Goal: Transaction & Acquisition: Purchase product/service

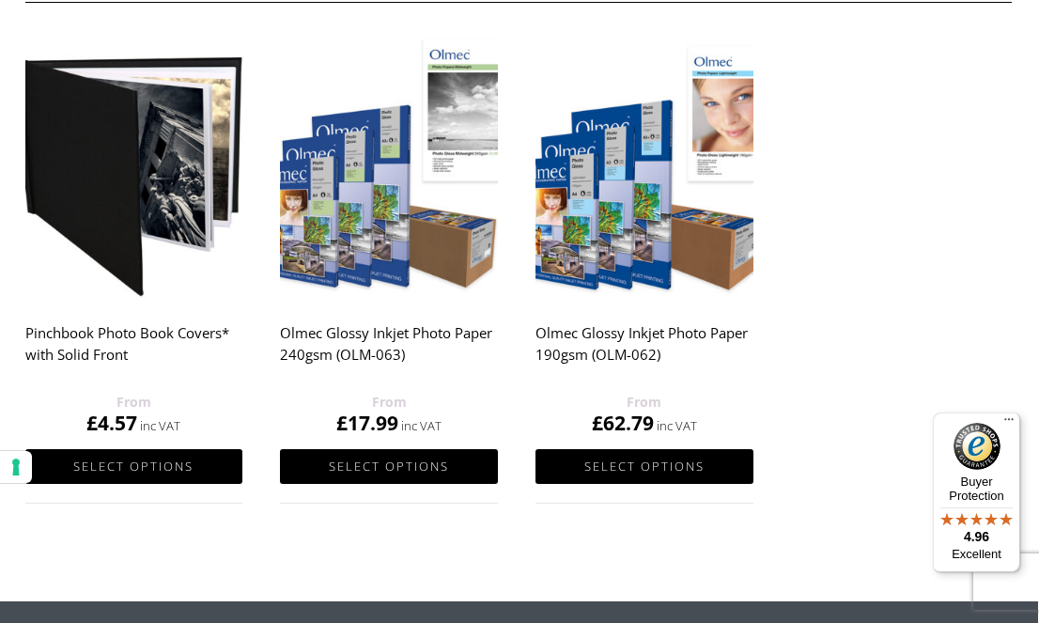
scroll to position [1115, 1]
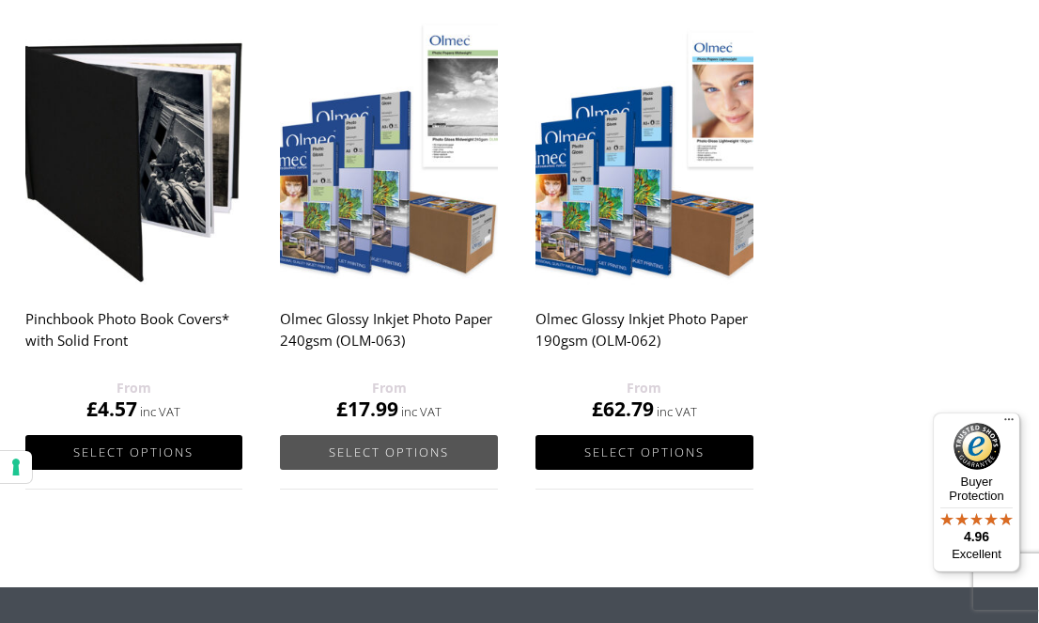
click at [392, 454] on link "Select options" at bounding box center [389, 452] width 218 height 35
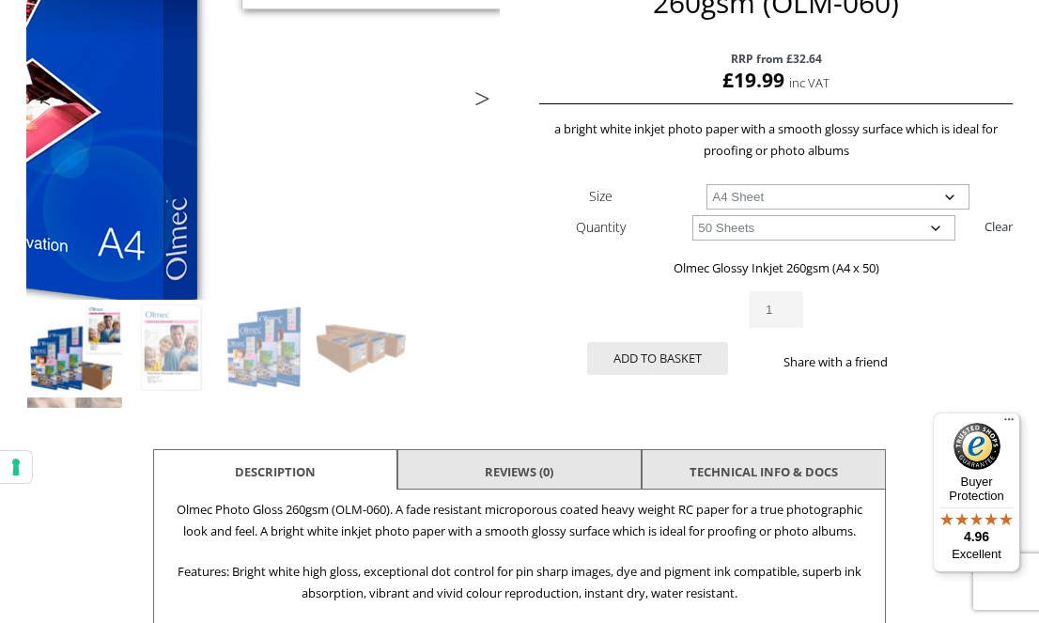
scroll to position [365, 0]
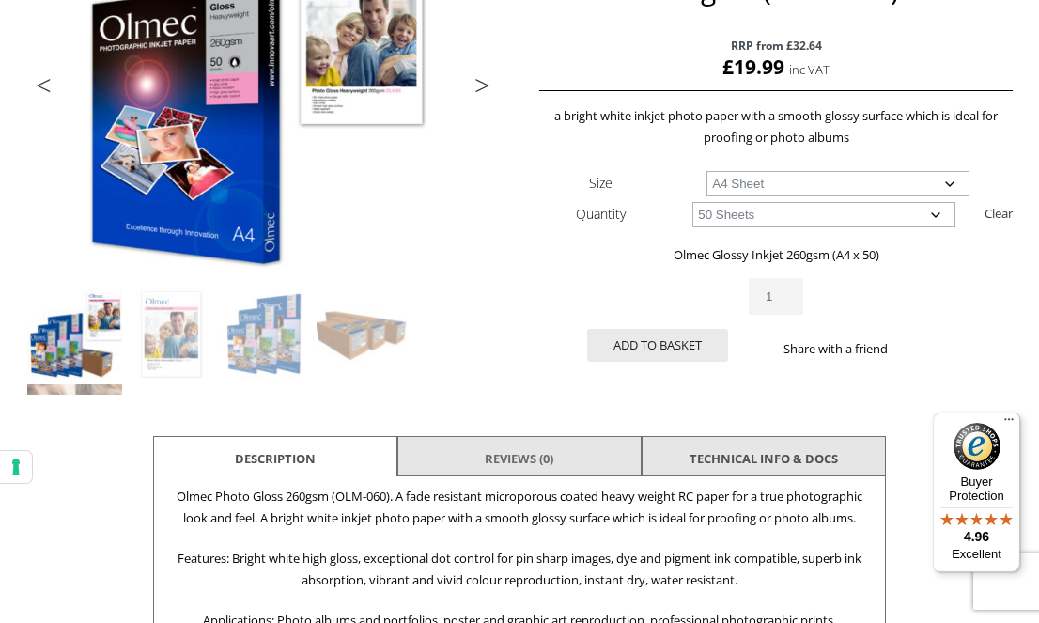
click at [491, 462] on link "Reviews (0)" at bounding box center [519, 459] width 69 height 34
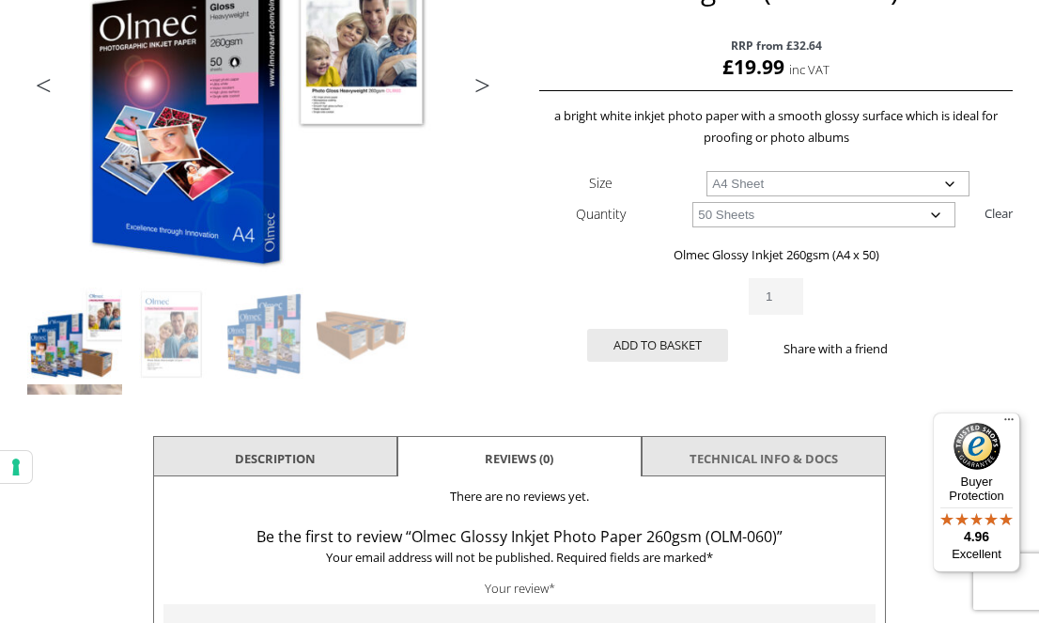
click at [761, 469] on link "TECHNICAL INFO & DOCS" at bounding box center [764, 459] width 148 height 34
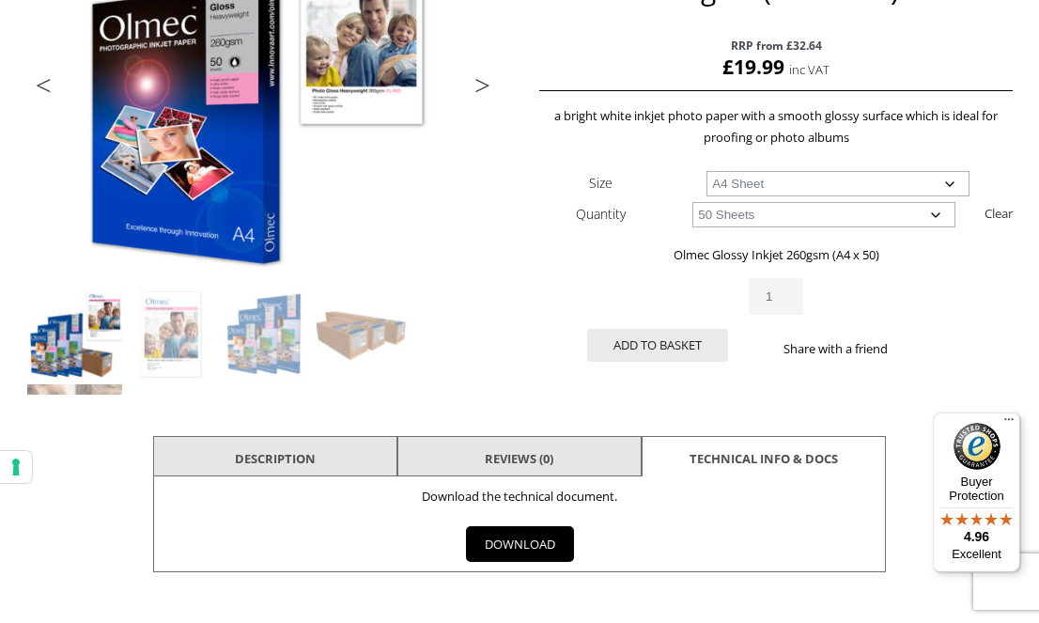
click at [505, 544] on link "DOWNLOAD" at bounding box center [520, 544] width 108 height 36
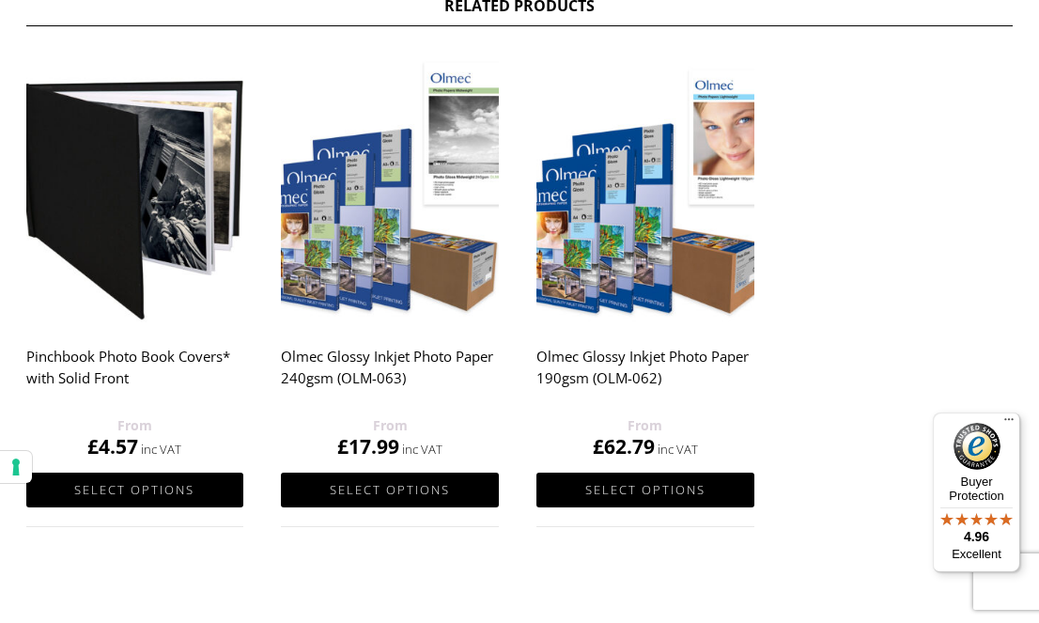
scroll to position [991, 0]
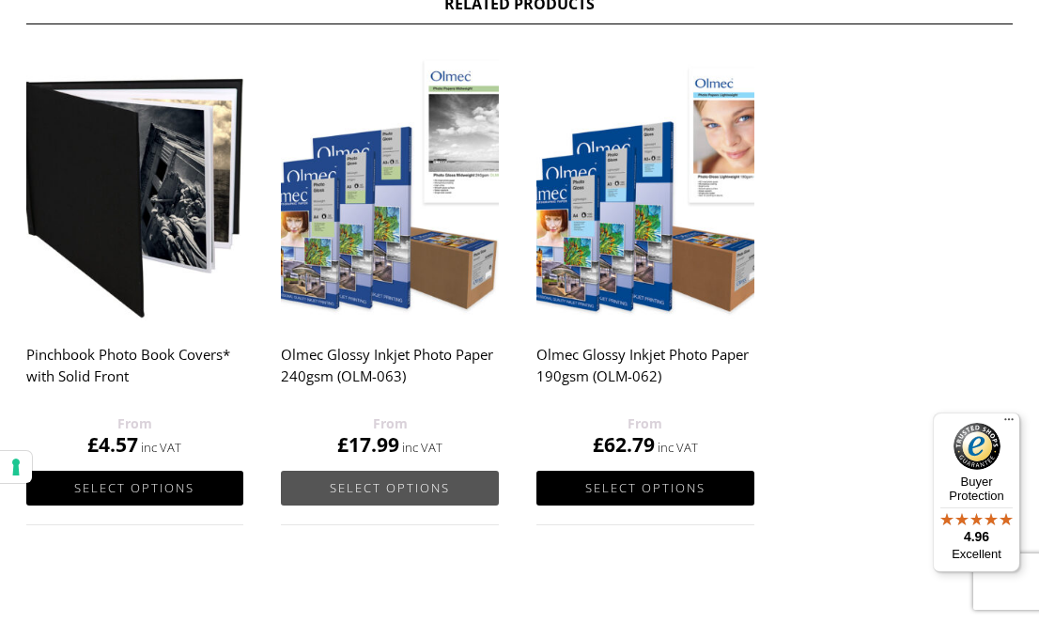
click at [425, 491] on link "Select options" at bounding box center [390, 488] width 218 height 35
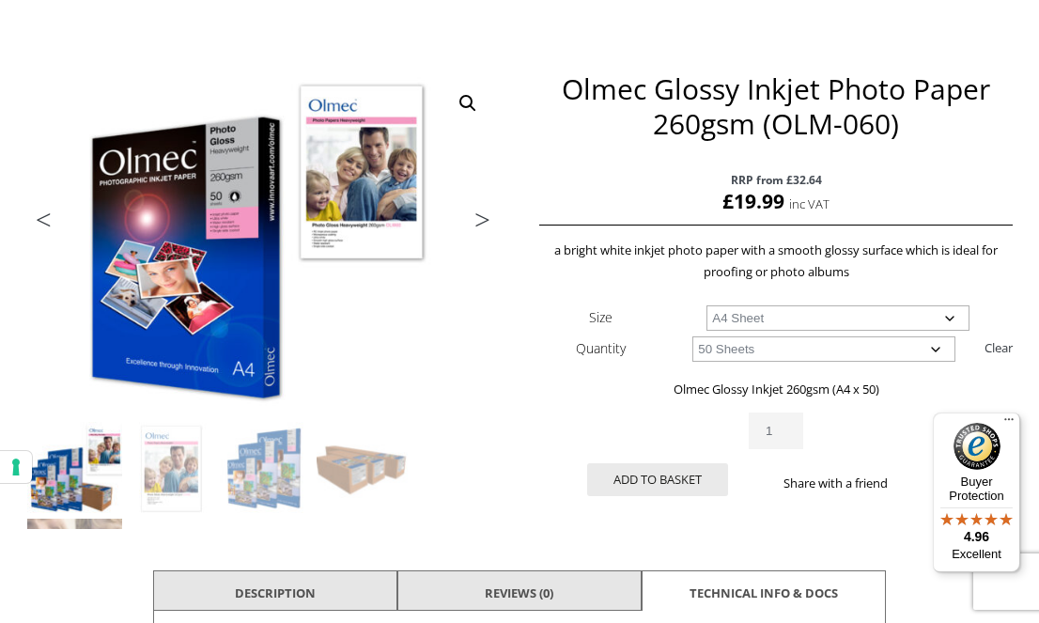
scroll to position [183, 0]
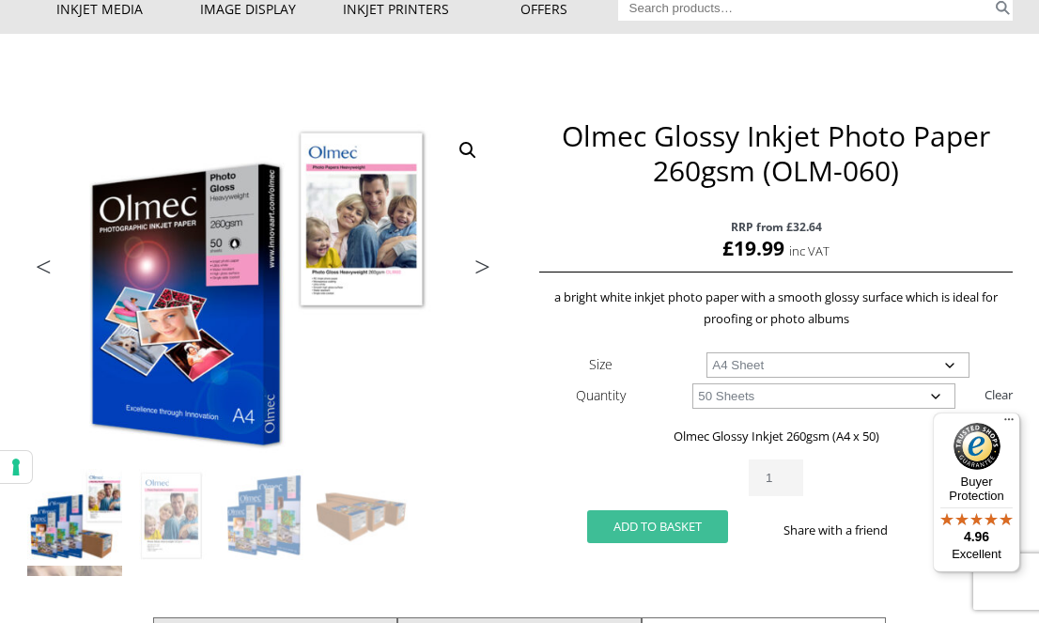
click at [647, 532] on button "Add to basket" at bounding box center [657, 526] width 141 height 33
click at [631, 522] on button "Add to basket" at bounding box center [657, 526] width 141 height 33
click at [181, 271] on ul "Previous Next" at bounding box center [263, 269] width 474 height 27
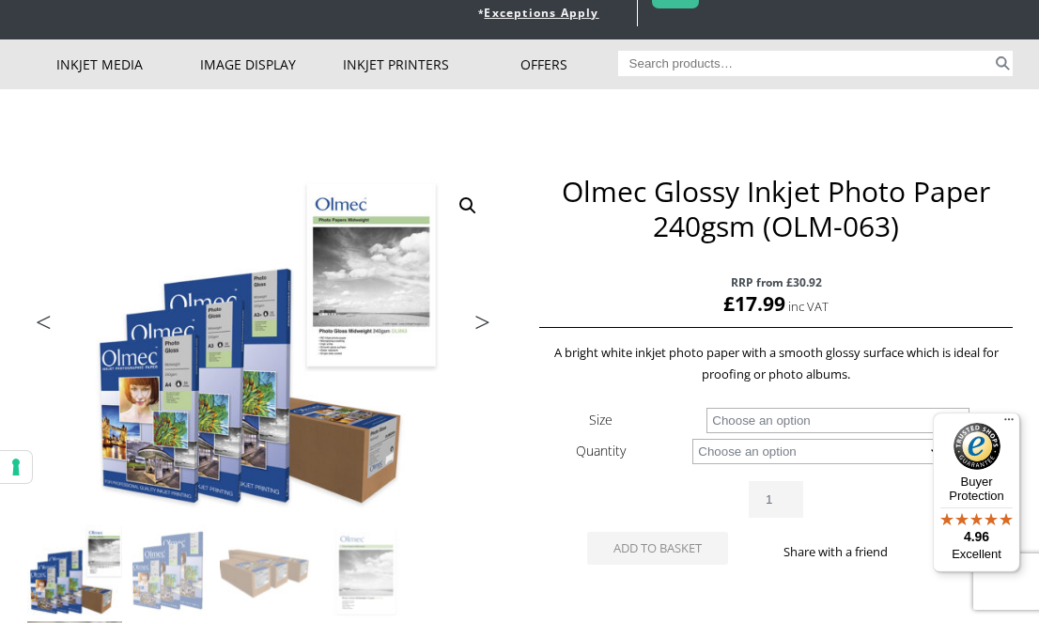
scroll to position [127, 0]
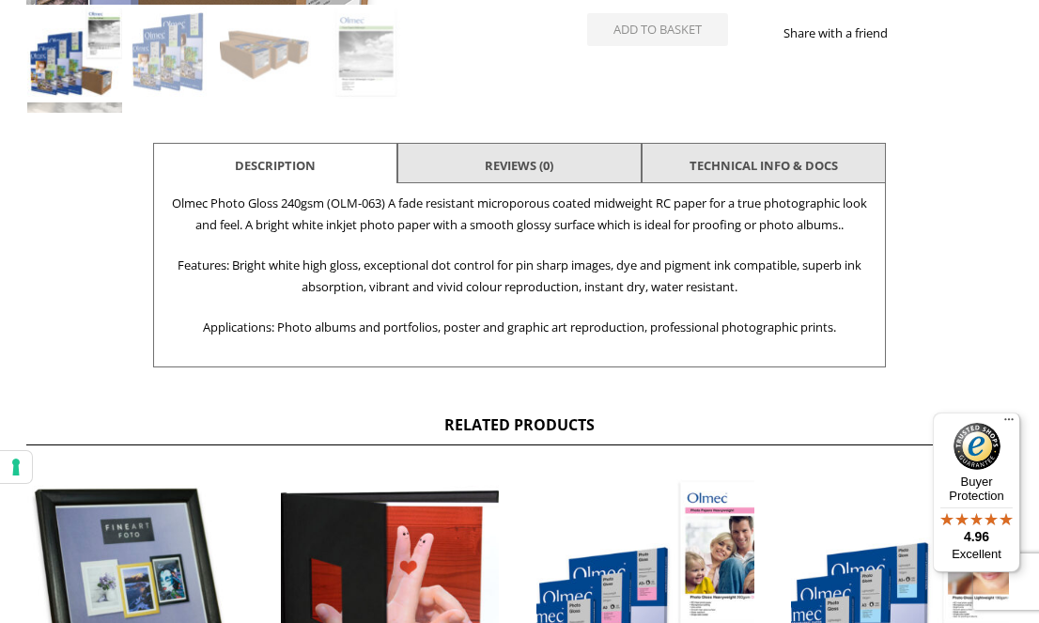
scroll to position [648, 0]
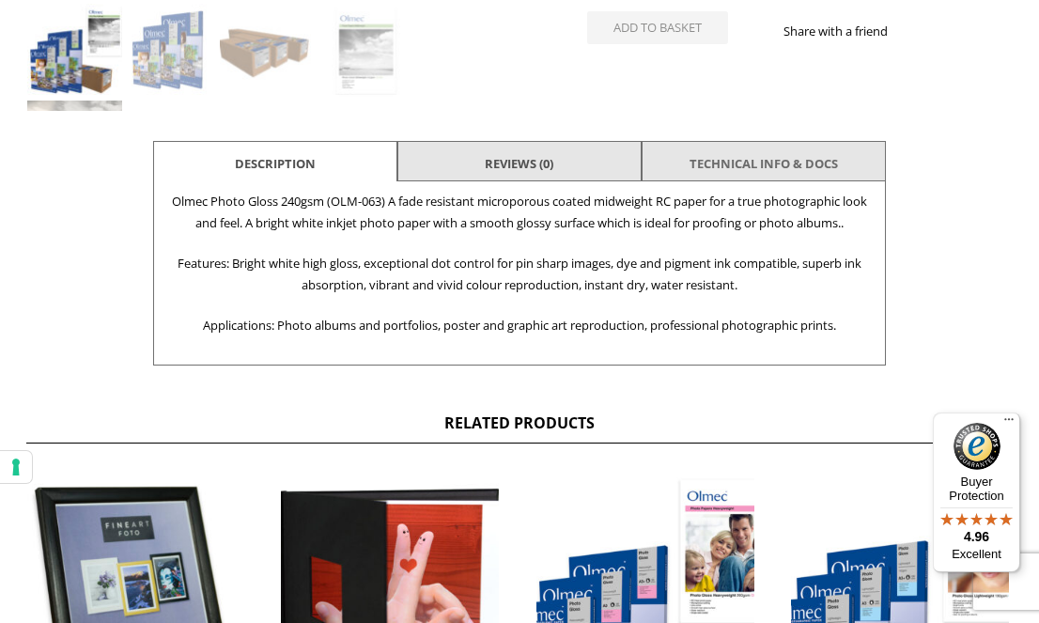
click at [789, 173] on link "TECHNICAL INFO & DOCS" at bounding box center [764, 164] width 148 height 34
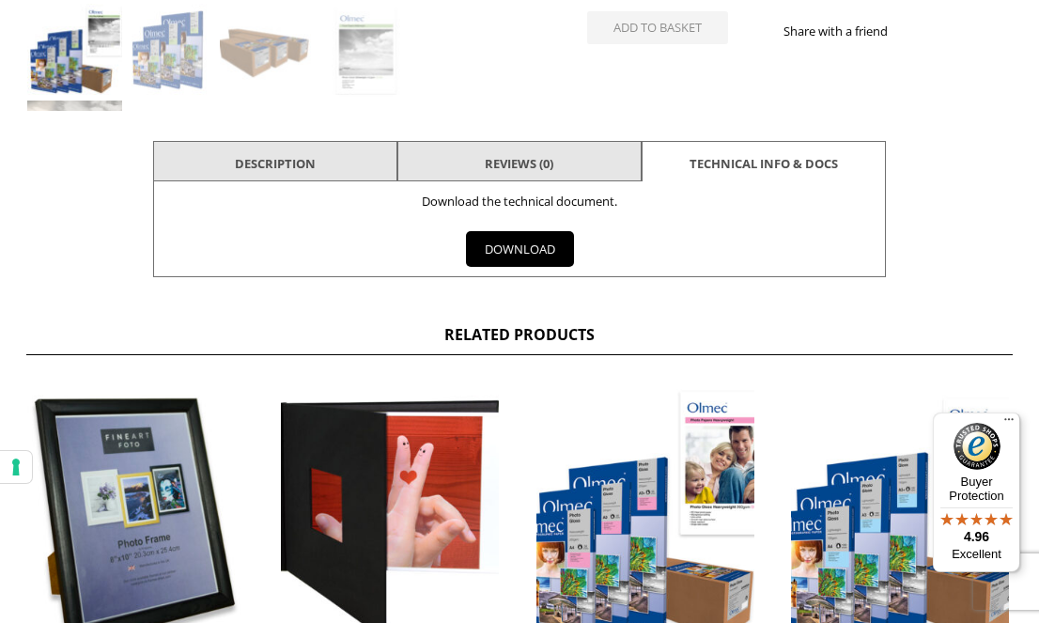
click at [529, 258] on link "DOWNLOAD" at bounding box center [520, 249] width 108 height 36
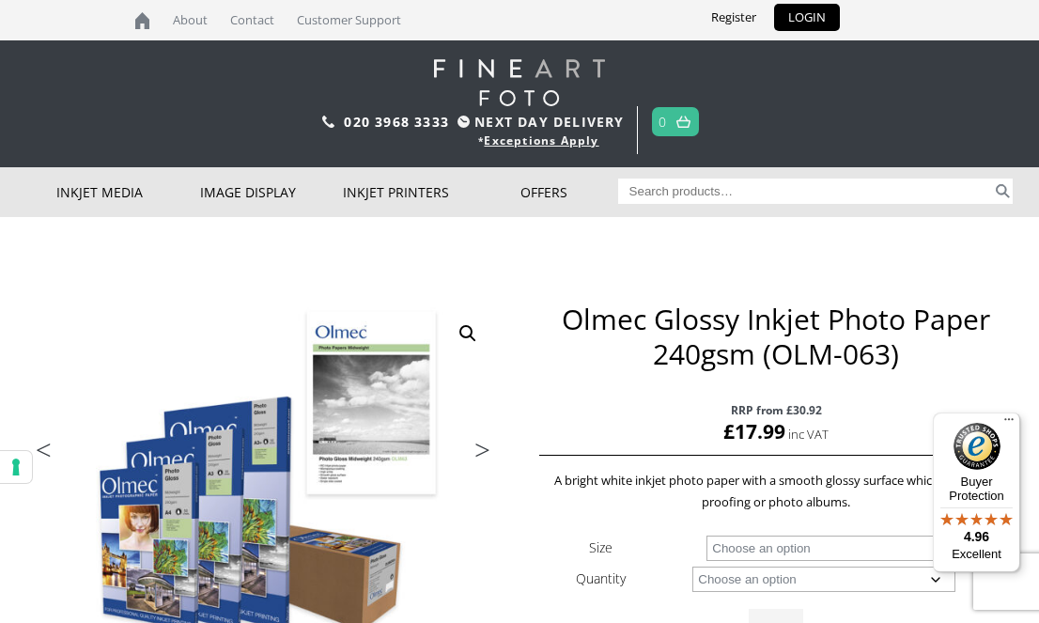
scroll to position [0, 0]
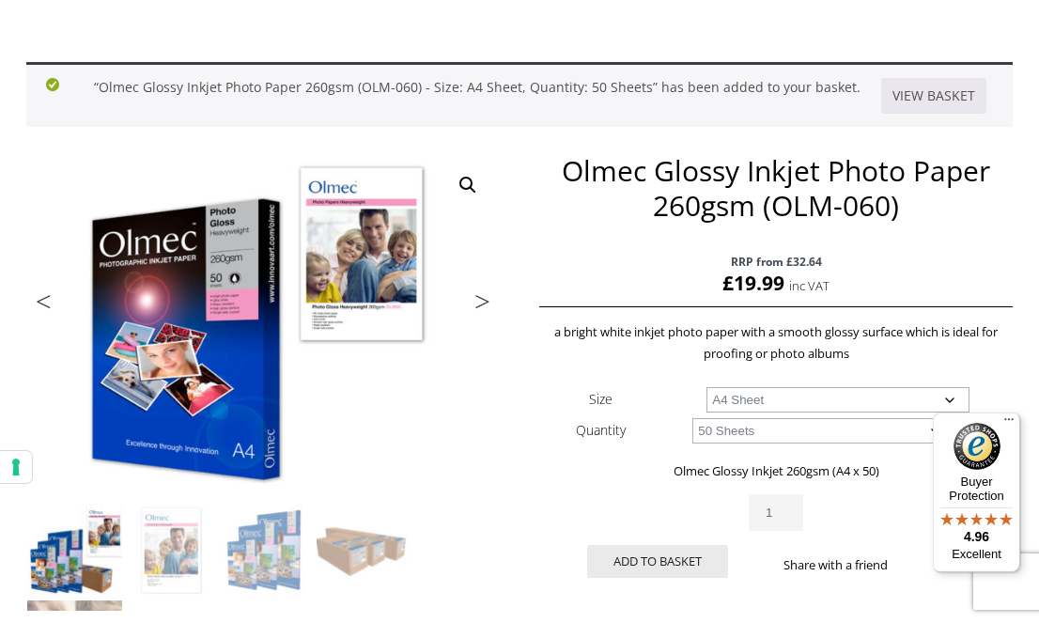
scroll to position [241, 0]
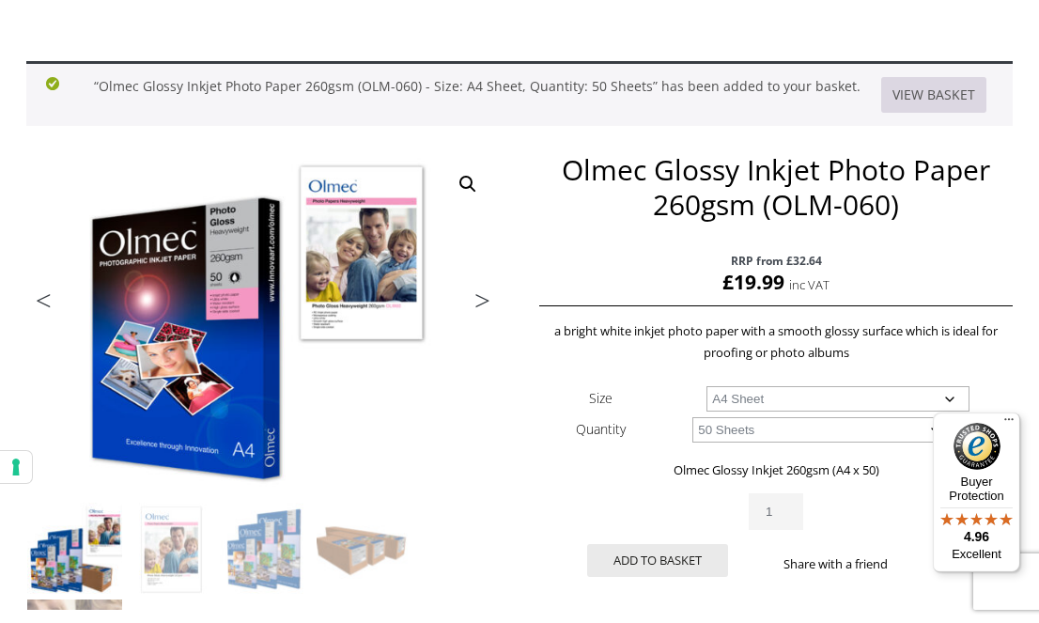
click at [923, 97] on link "View basket" at bounding box center [934, 95] width 105 height 36
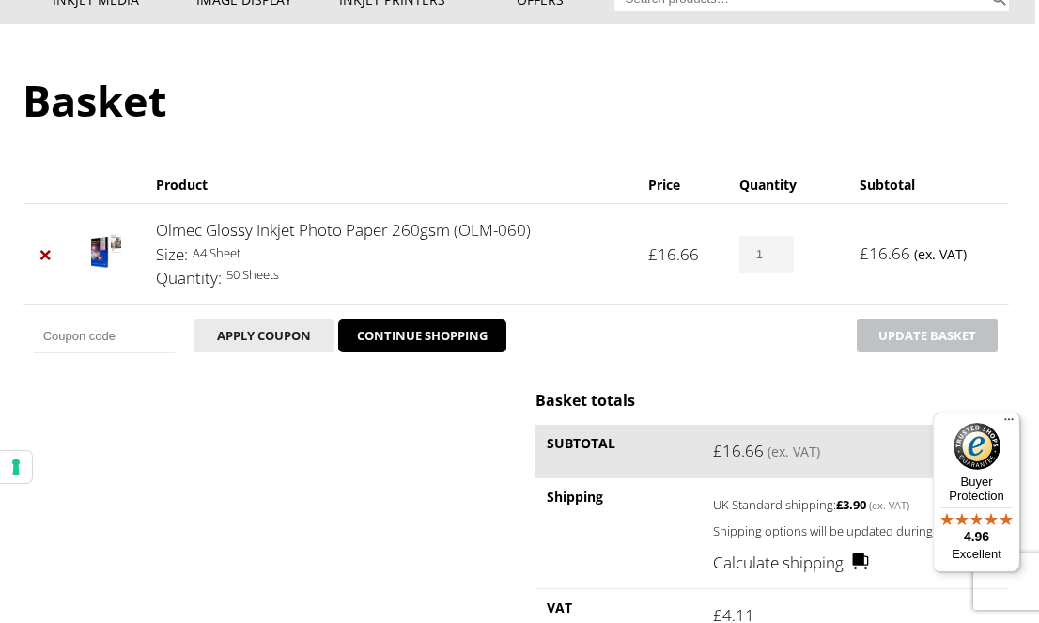
scroll to position [192, 4]
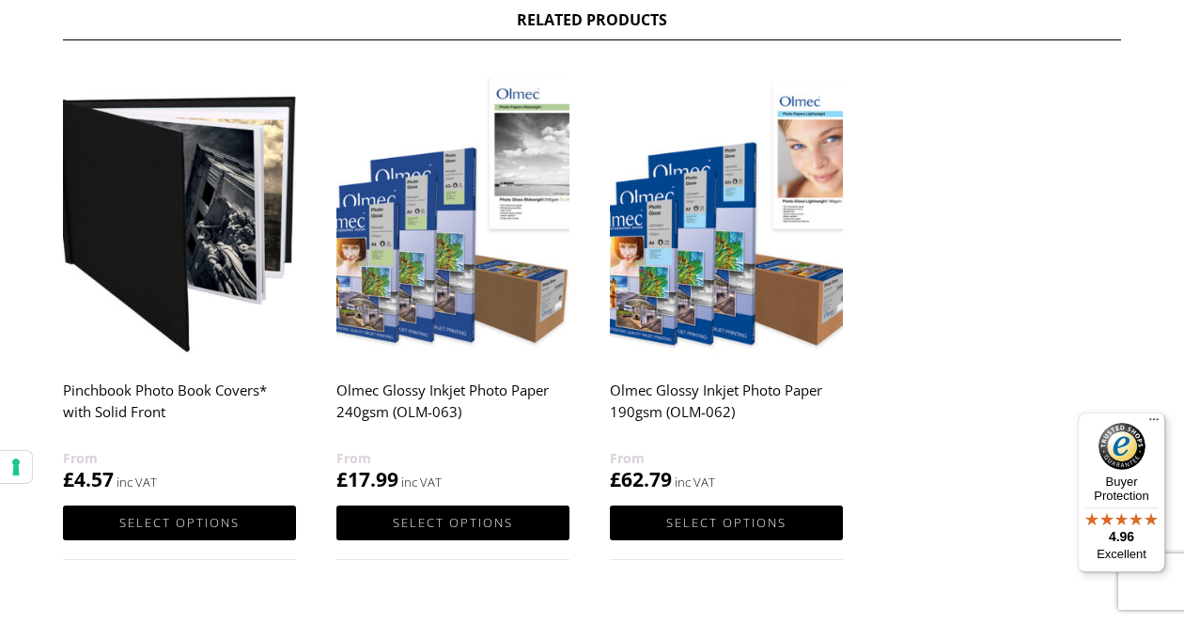
scroll to position [1040, 0]
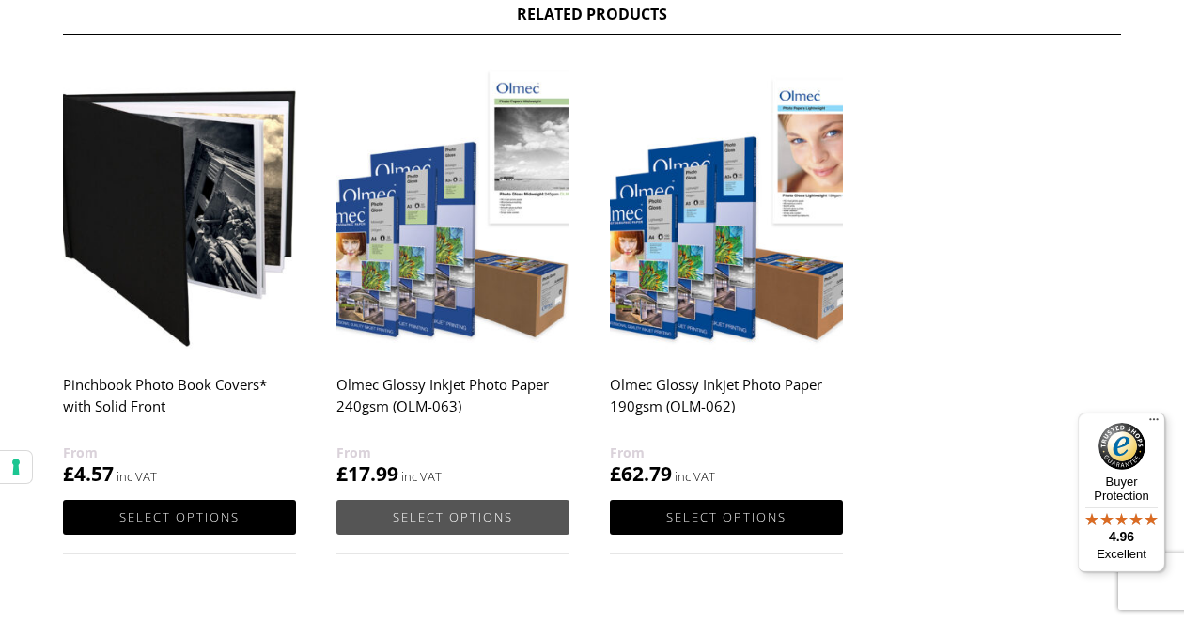
click at [424, 520] on link "Select options" at bounding box center [452, 517] width 233 height 35
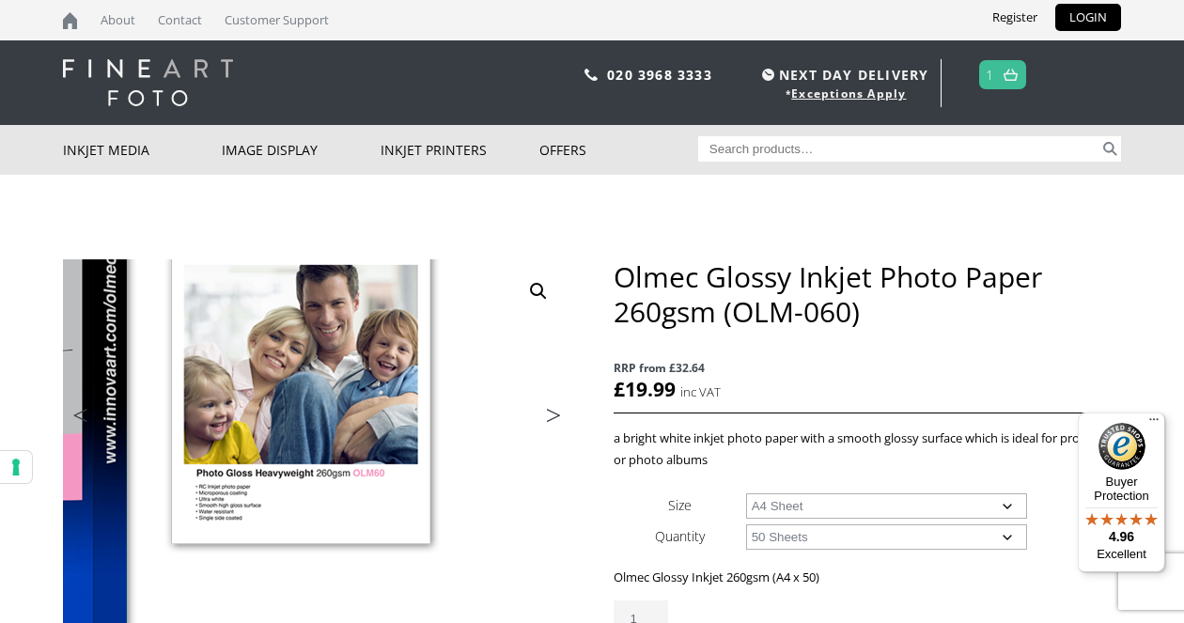
scroll to position [0, 0]
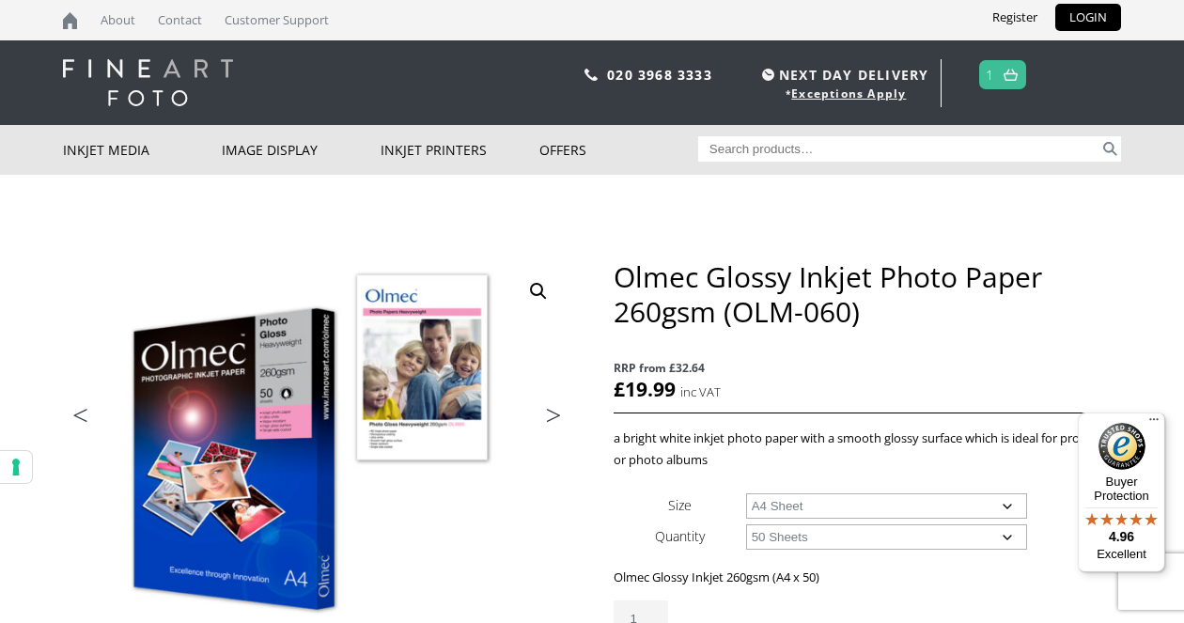
click at [1002, 79] on link at bounding box center [1010, 74] width 23 height 27
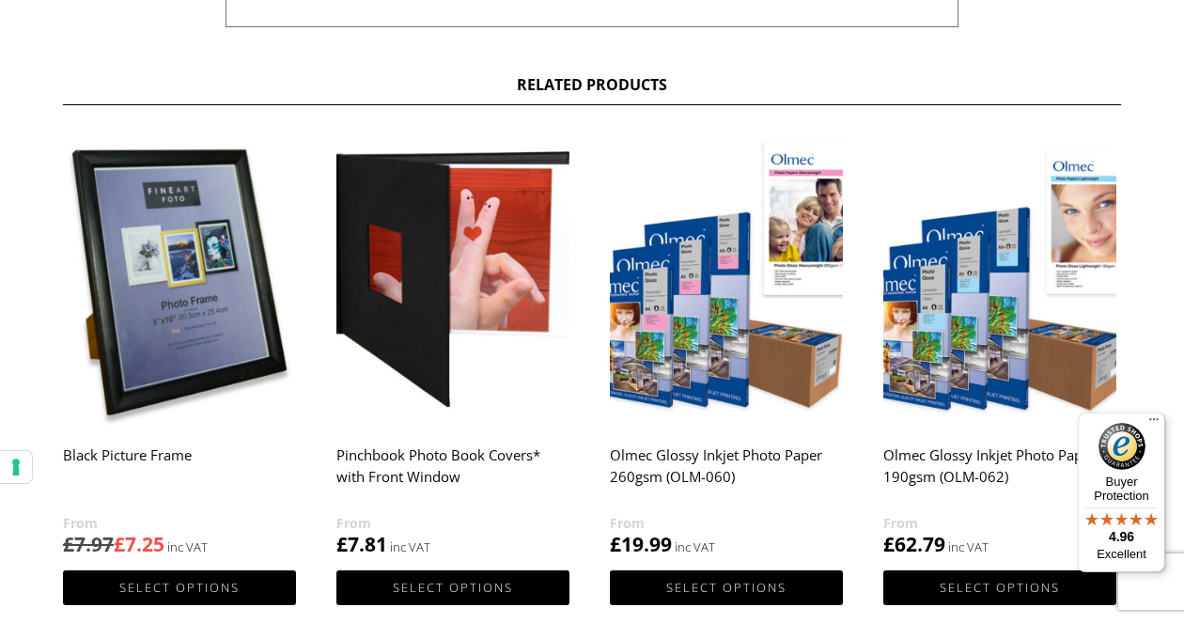
scroll to position [976, 0]
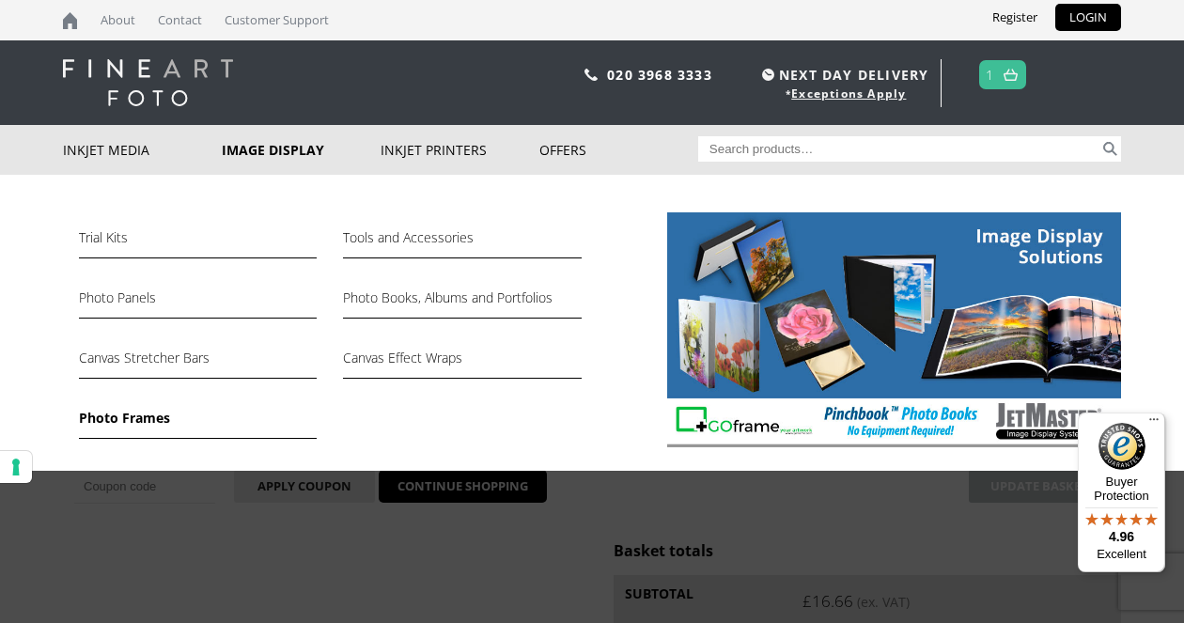
click at [120, 420] on link "Photo Frames" at bounding box center [198, 423] width 238 height 32
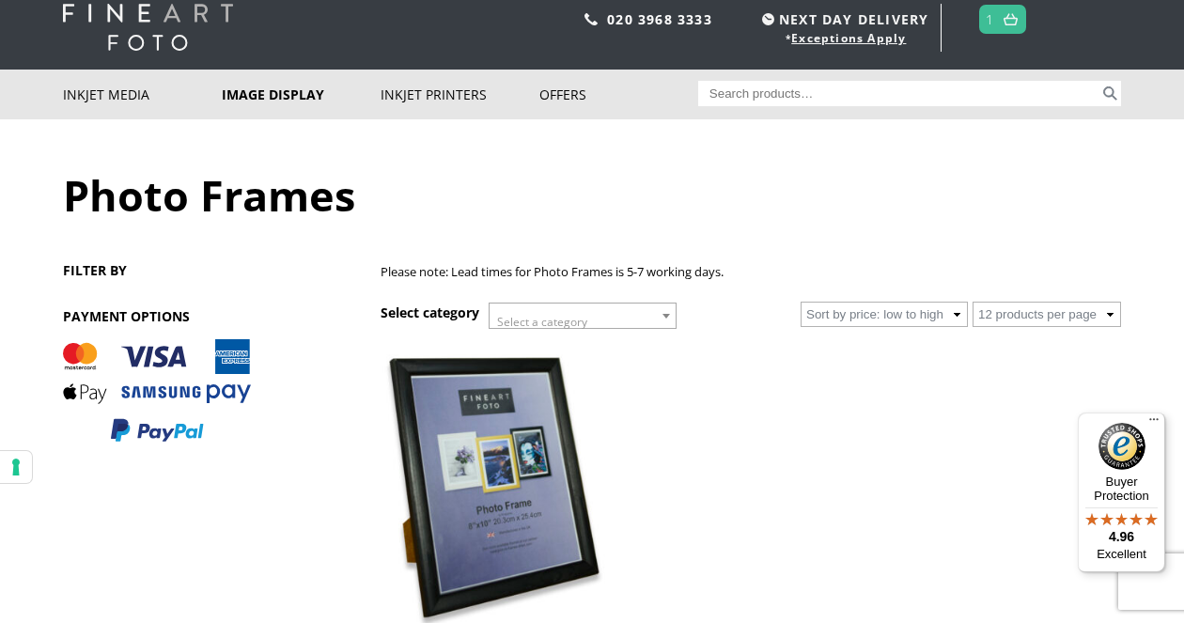
scroll to position [51, 0]
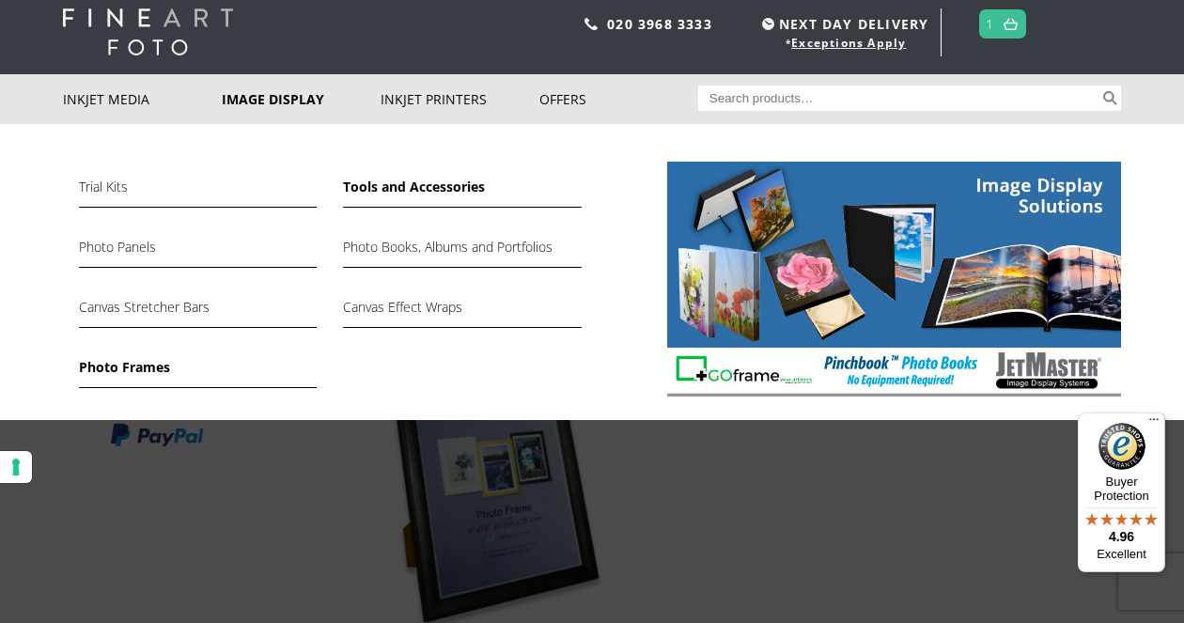
click at [406, 180] on link "Tools and Accessories" at bounding box center [462, 192] width 238 height 32
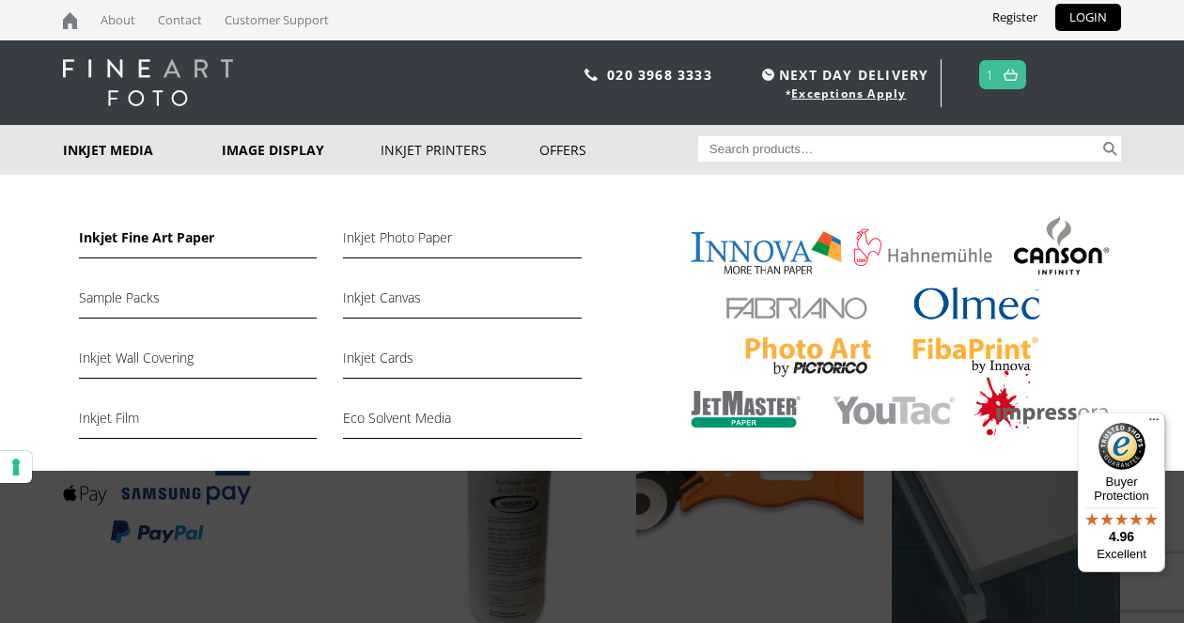
click at [137, 233] on link "Inkjet Fine Art Paper" at bounding box center [198, 243] width 238 height 32
click at [126, 298] on link "Sample Packs" at bounding box center [198, 303] width 238 height 32
click at [128, 293] on link "Sample Packs" at bounding box center [198, 303] width 238 height 32
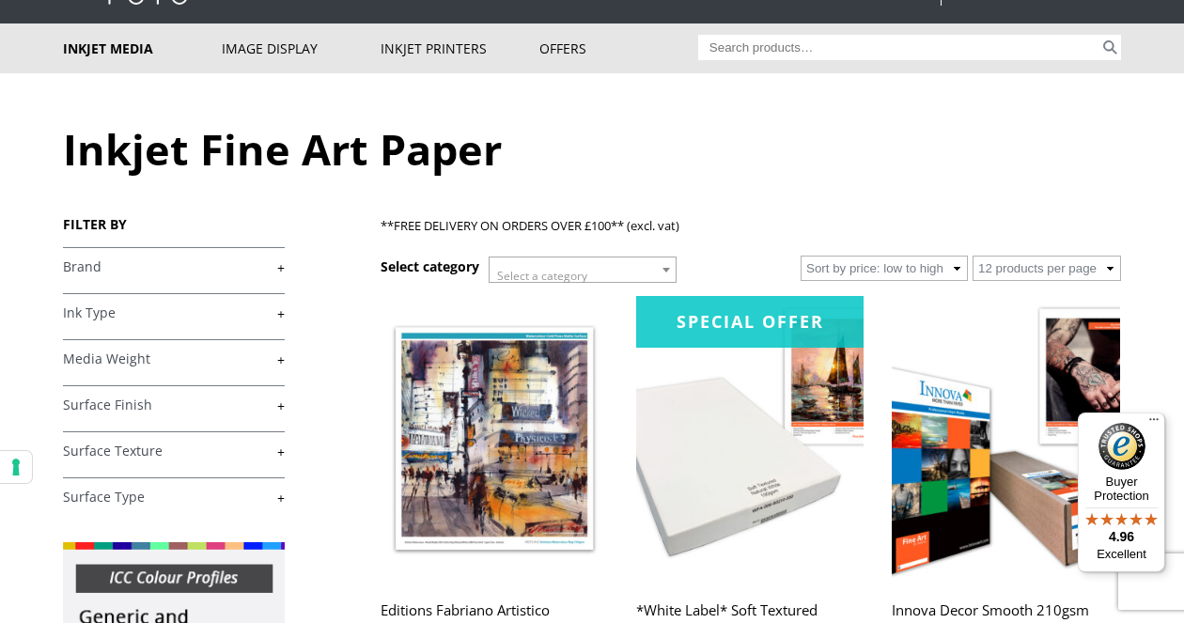
scroll to position [102, 0]
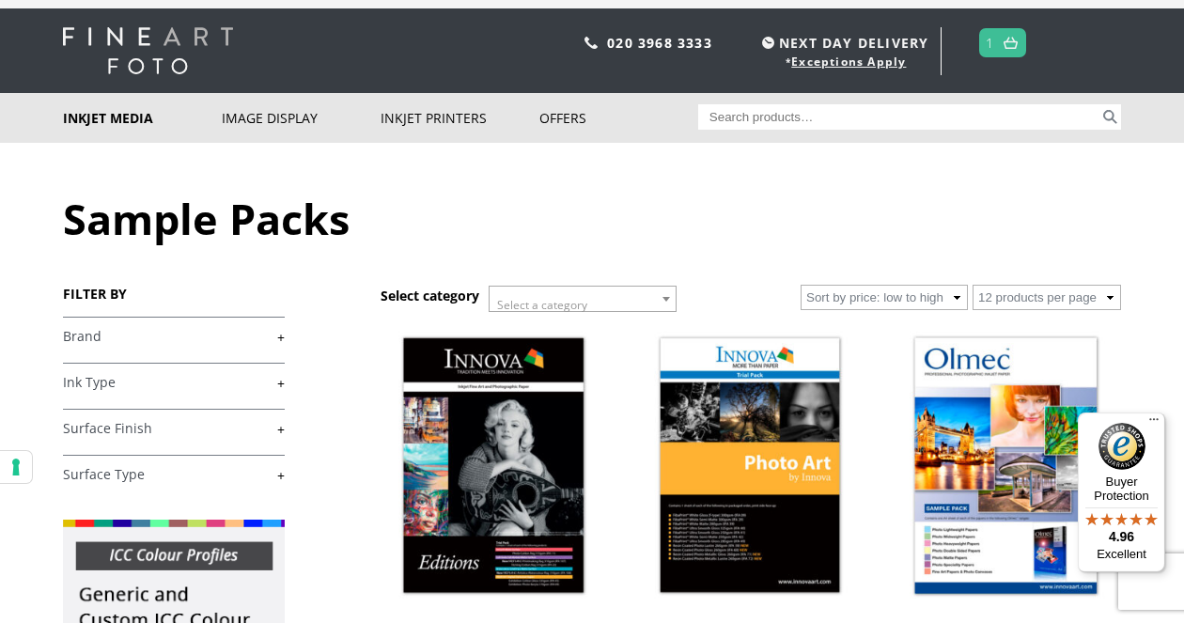
scroll to position [30, 0]
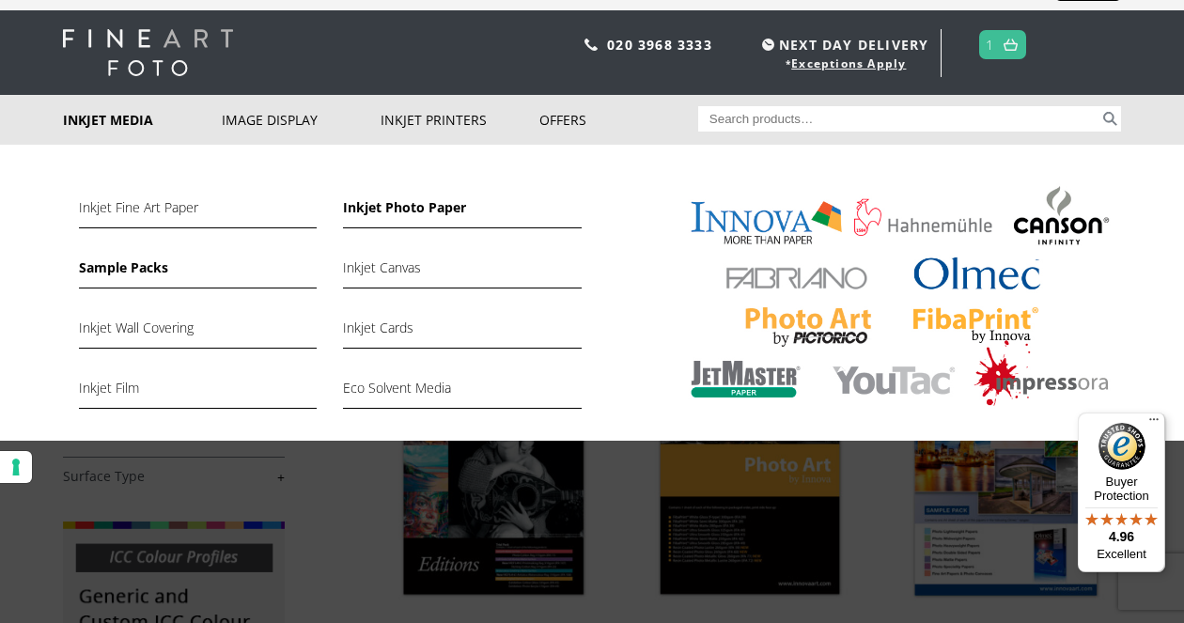
click at [395, 207] on link "Inkjet Photo Paper" at bounding box center [462, 212] width 238 height 32
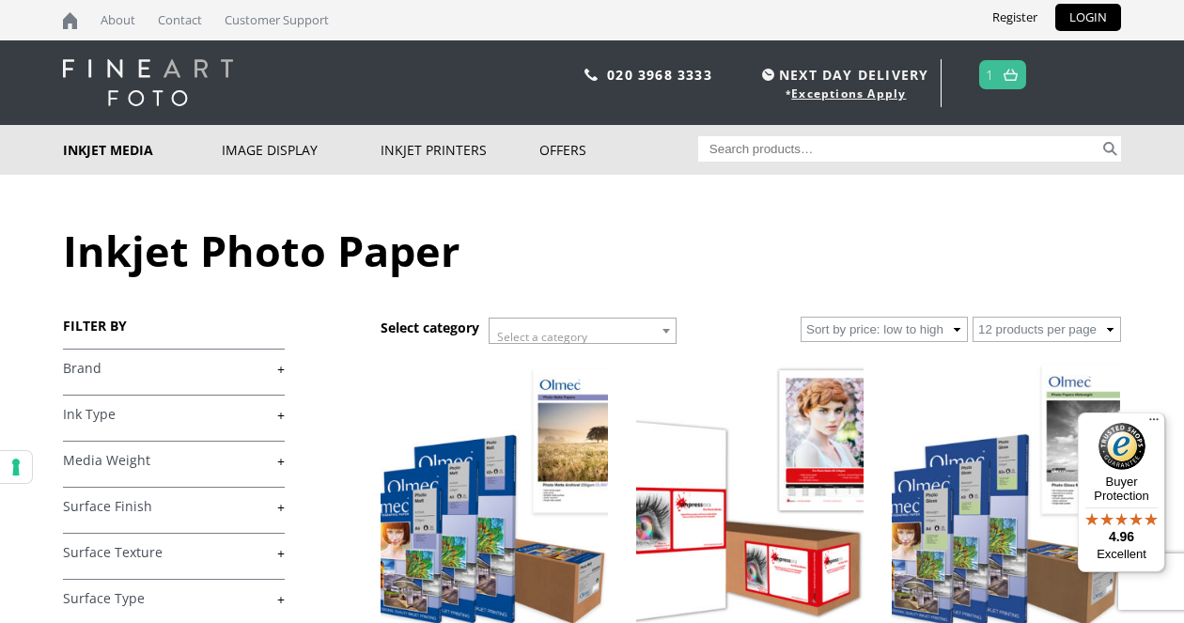
click at [993, 69] on link "1" at bounding box center [990, 74] width 8 height 27
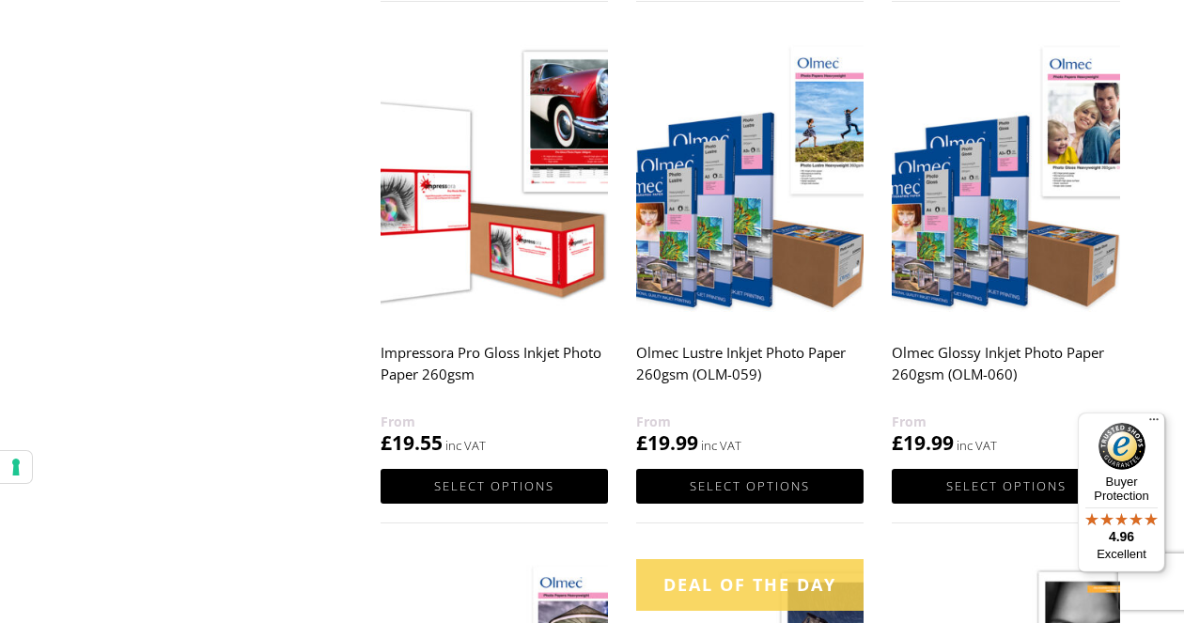
scroll to position [1363, 0]
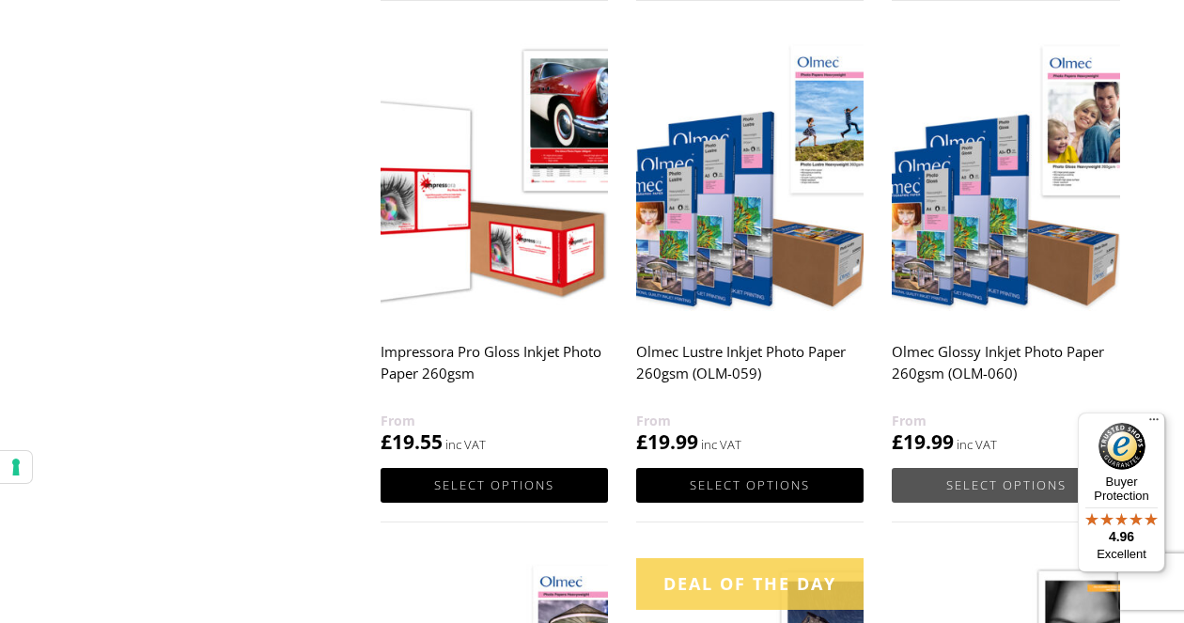
click at [976, 486] on link "Select options" at bounding box center [1005, 485] width 227 height 35
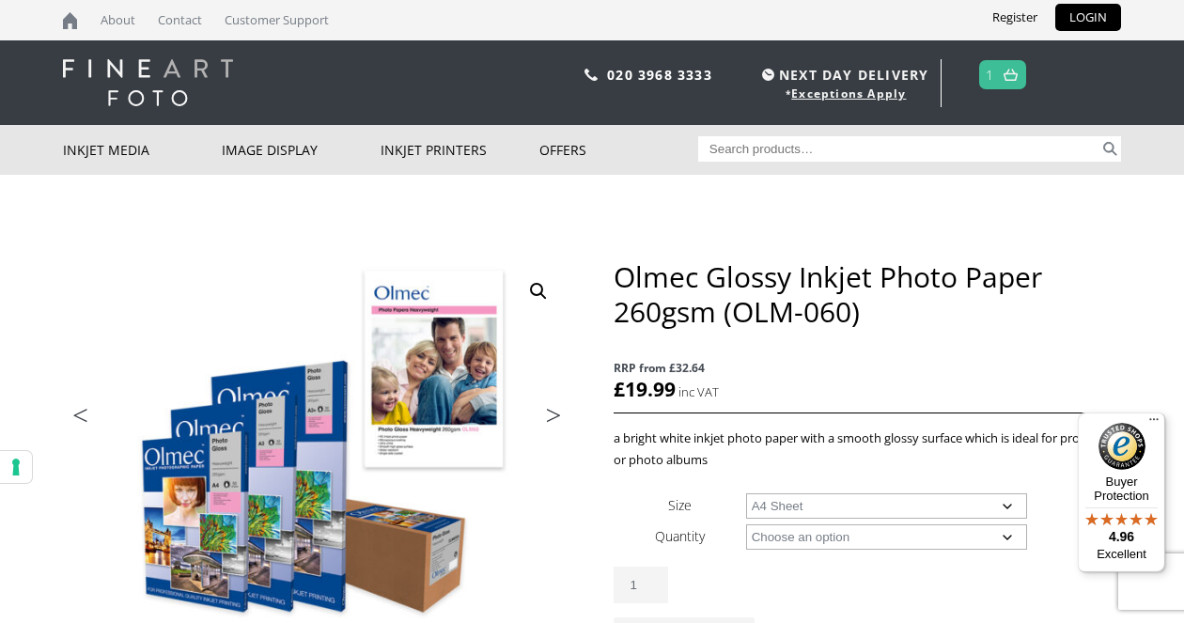
select select "a4-sheet"
select select "50-sheets"
select select "a4-sheet"
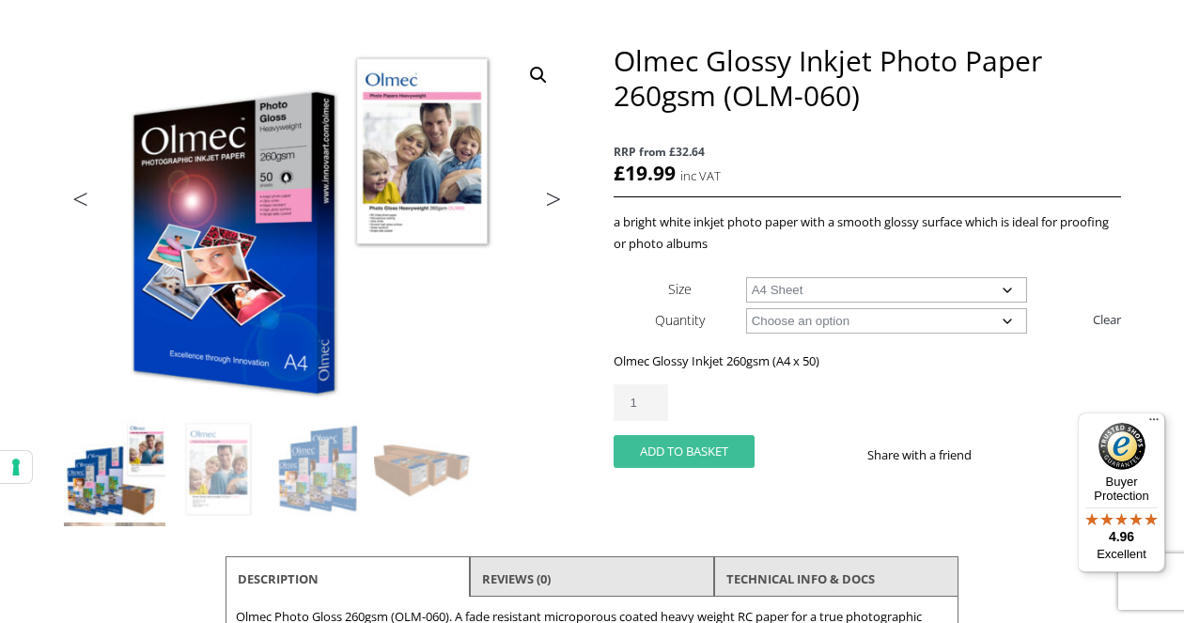
scroll to position [219, 0]
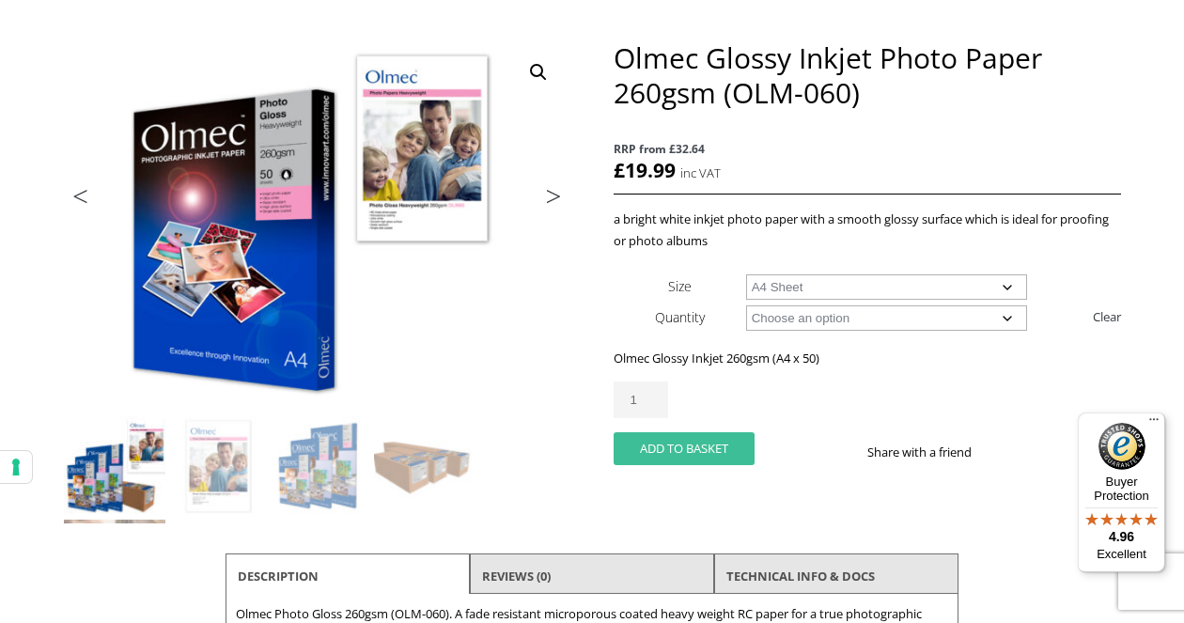
click at [673, 444] on button "Add to basket" at bounding box center [684, 448] width 141 height 33
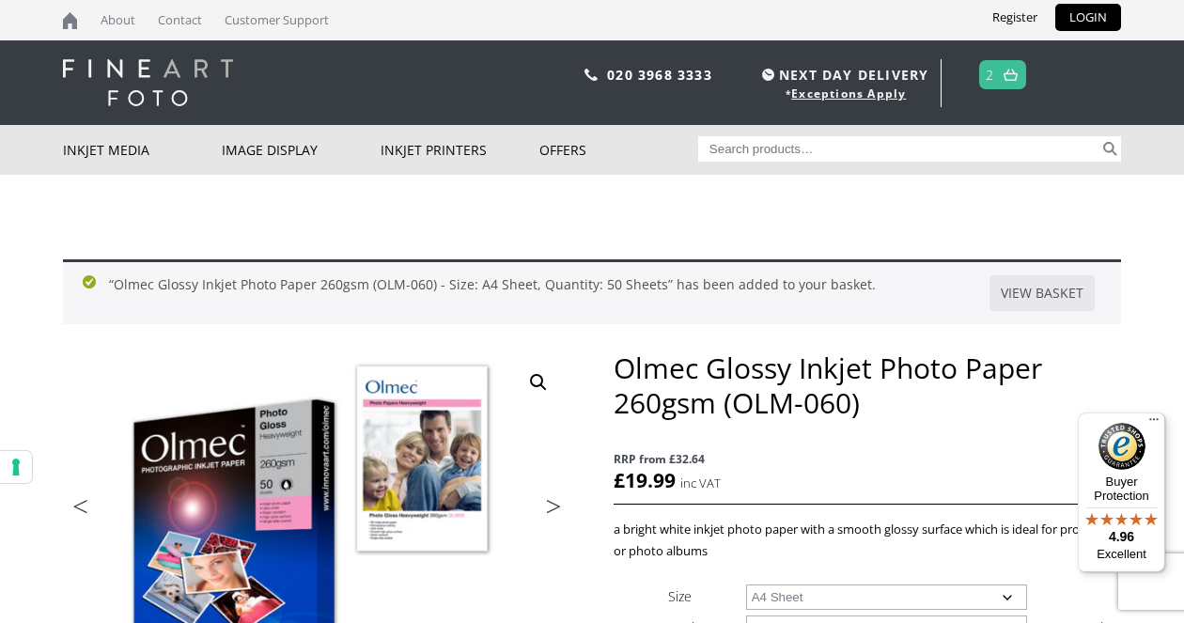
click at [1008, 78] on img at bounding box center [1011, 75] width 14 height 12
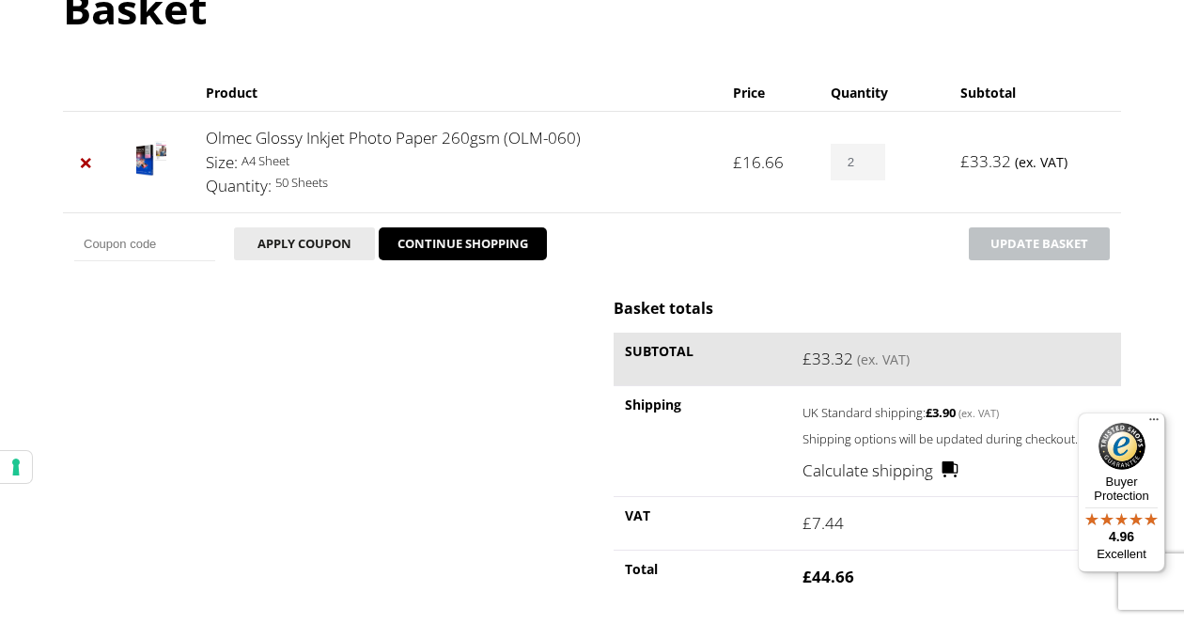
scroll to position [239, 0]
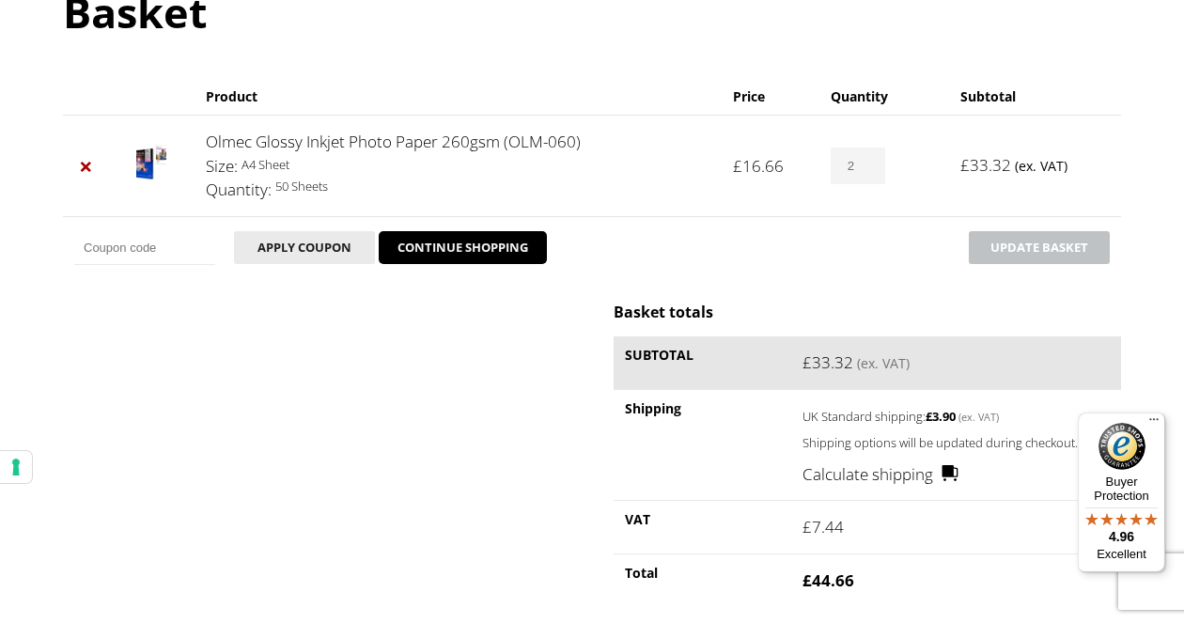
type input "1"
click at [871, 168] on input "1" at bounding box center [858, 166] width 55 height 37
click at [1003, 241] on button "Update basket" at bounding box center [1039, 247] width 141 height 33
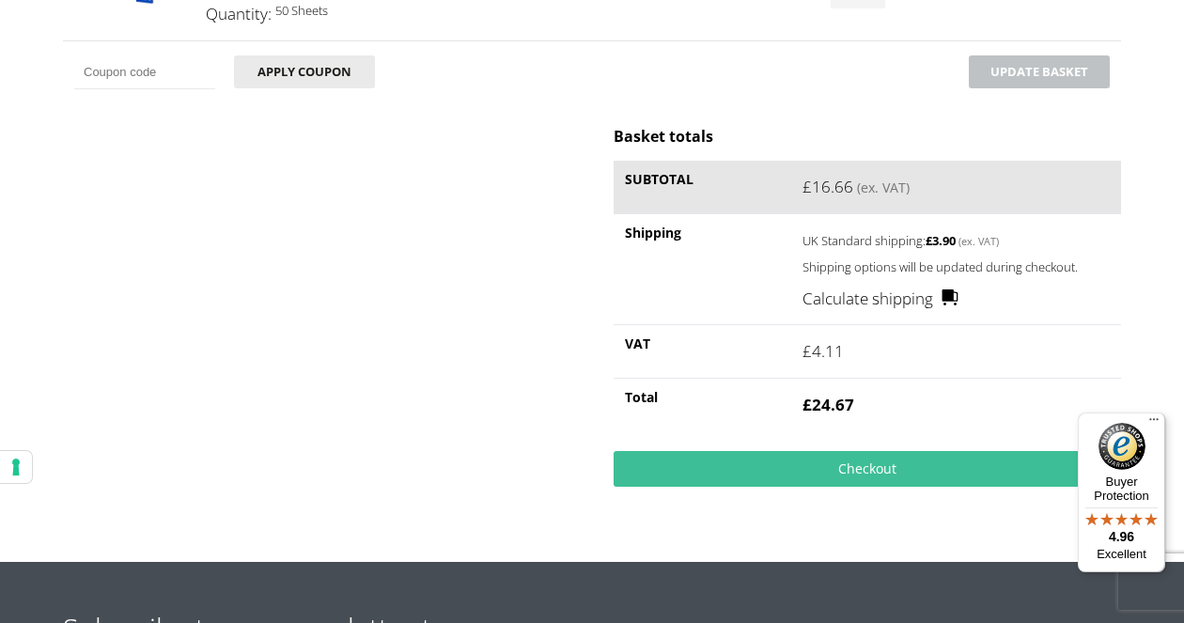
scroll to position [492, 0]
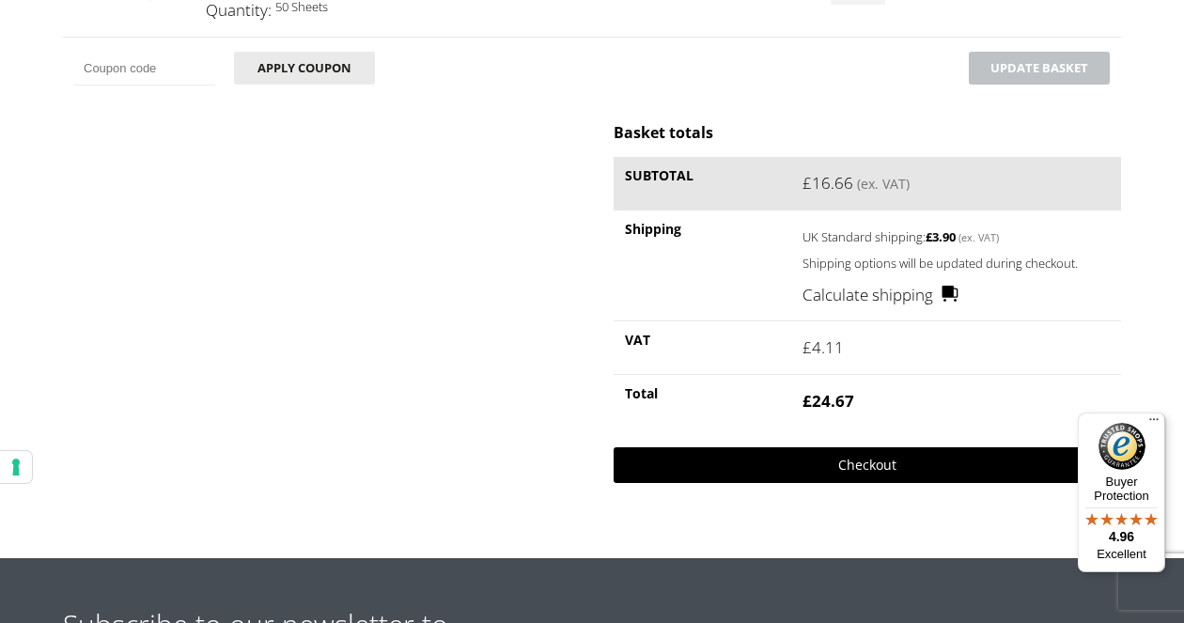
click at [864, 469] on link "Checkout" at bounding box center [868, 465] width 508 height 36
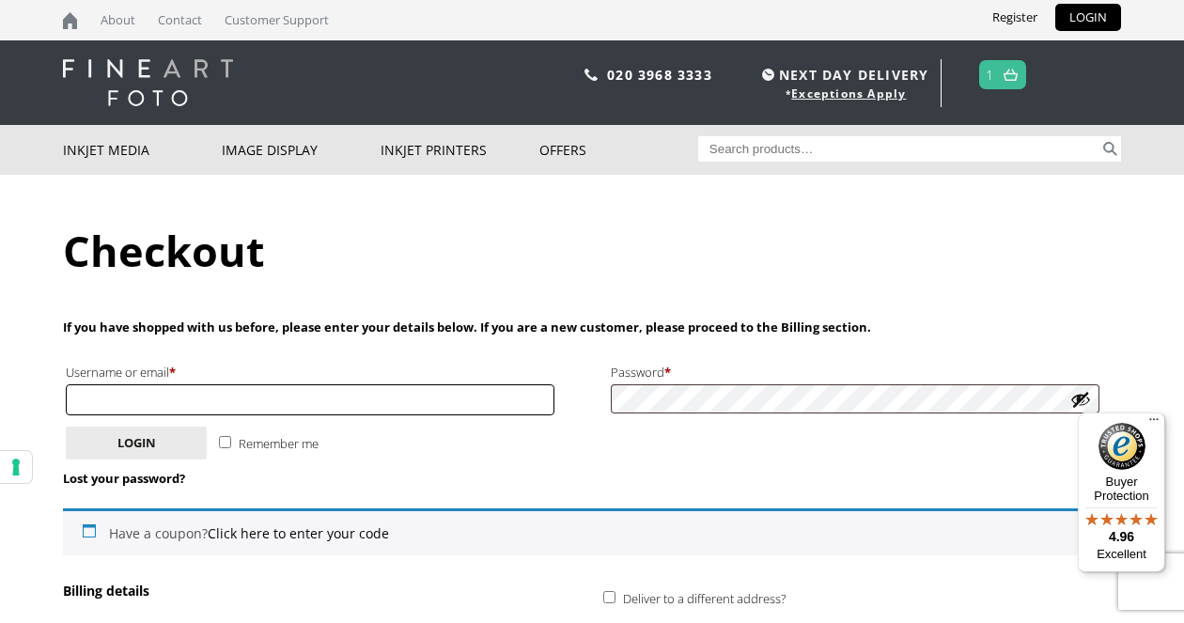
type input "[EMAIL_ADDRESS][DOMAIN_NAME]"
click at [222, 437] on input "Remember me" at bounding box center [225, 442] width 12 height 12
checkbox input "true"
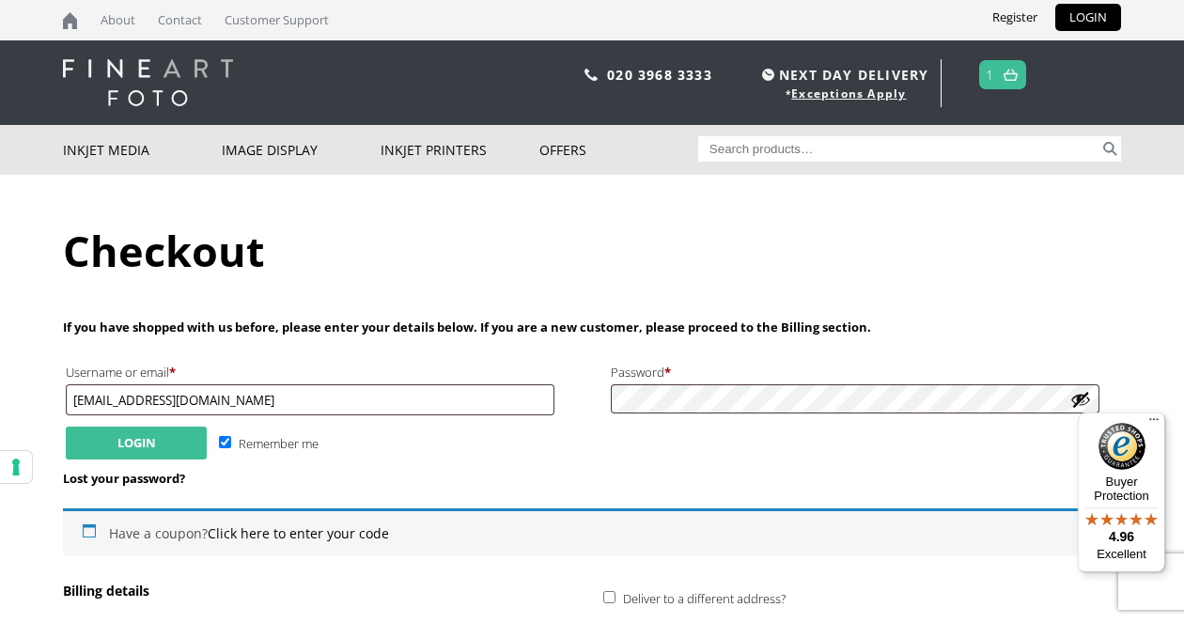
click at [148, 444] on button "Login" at bounding box center [136, 443] width 141 height 33
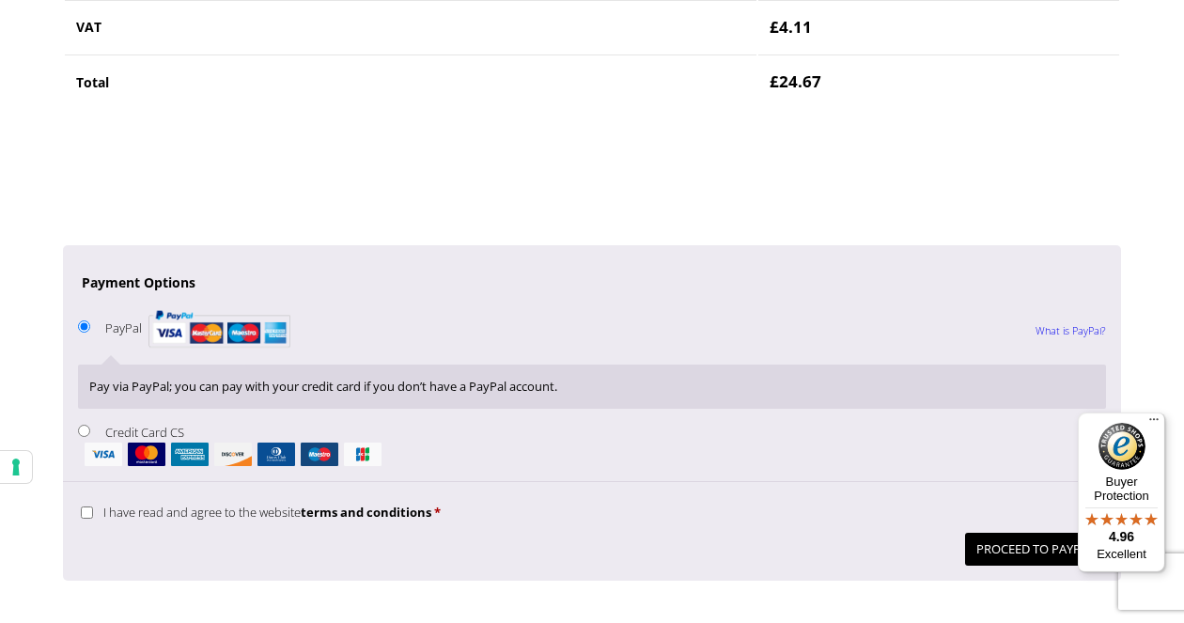
scroll to position [1356, 0]
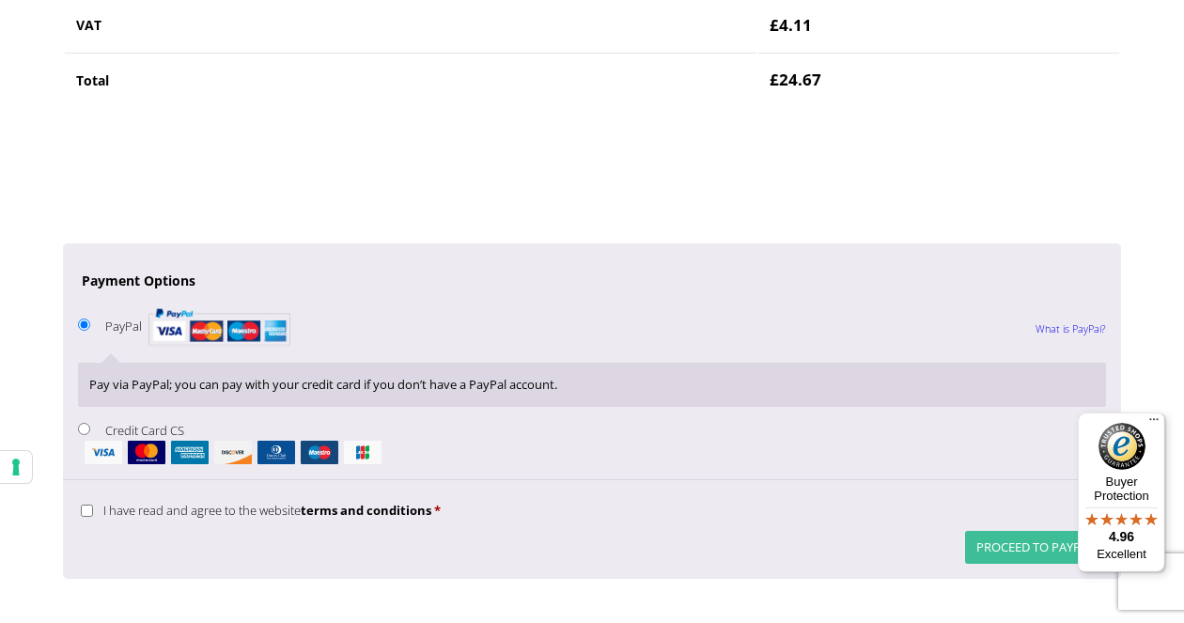
click at [1046, 531] on button "Proceed to PayPal" at bounding box center [1035, 547] width 141 height 33
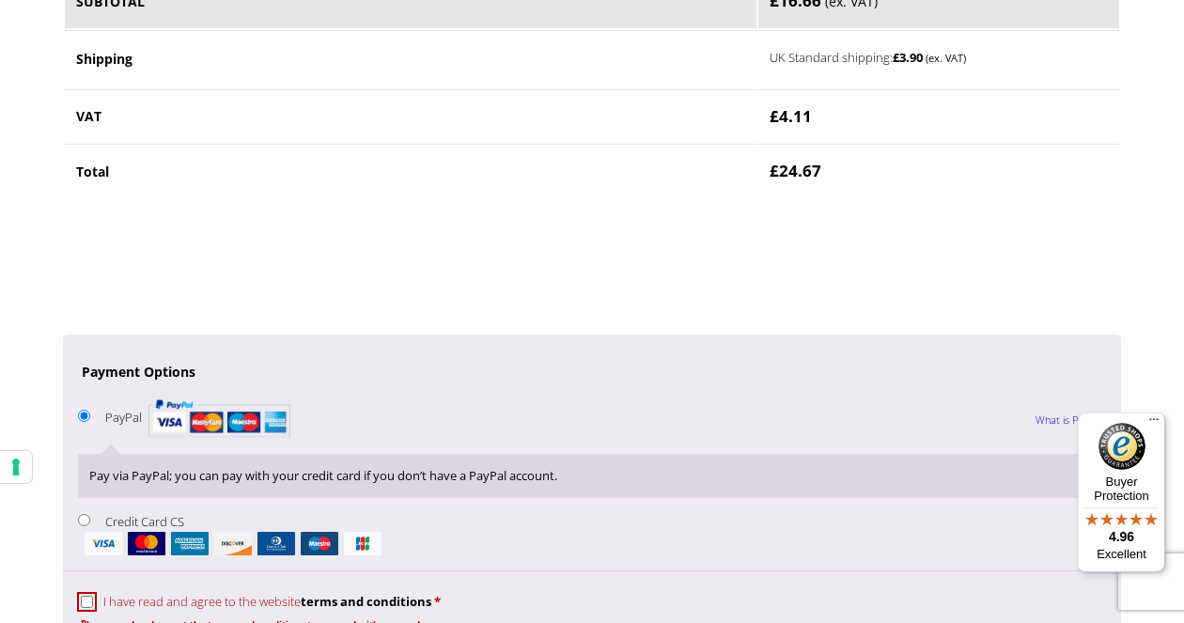
scroll to position [1476, 0]
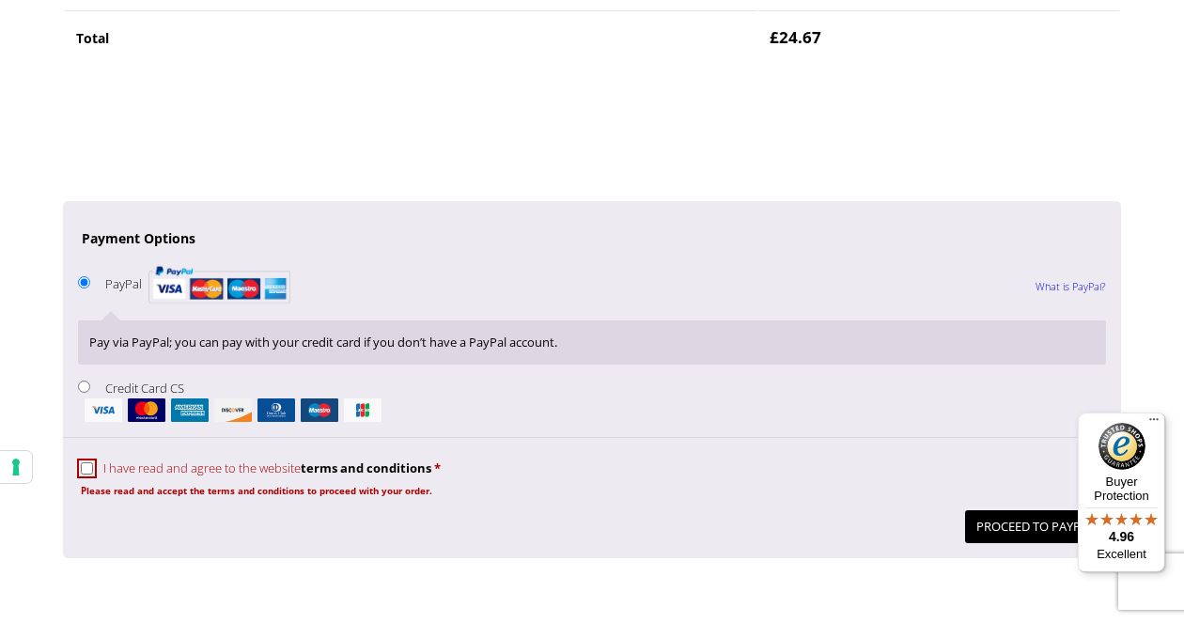
click at [88, 462] on input "I have read and agree to the website terms and conditions *" at bounding box center [87, 468] width 12 height 12
checkbox input "true"
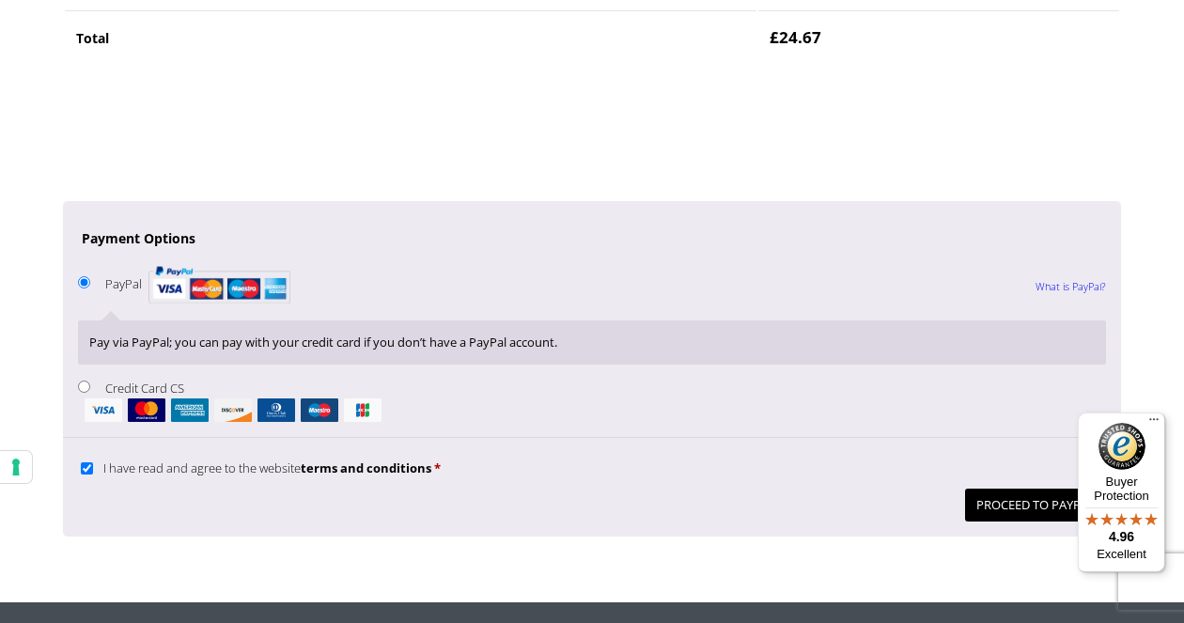
click at [84, 381] on input "Credit Card CS" at bounding box center [84, 387] width 12 height 12
radio input "true"
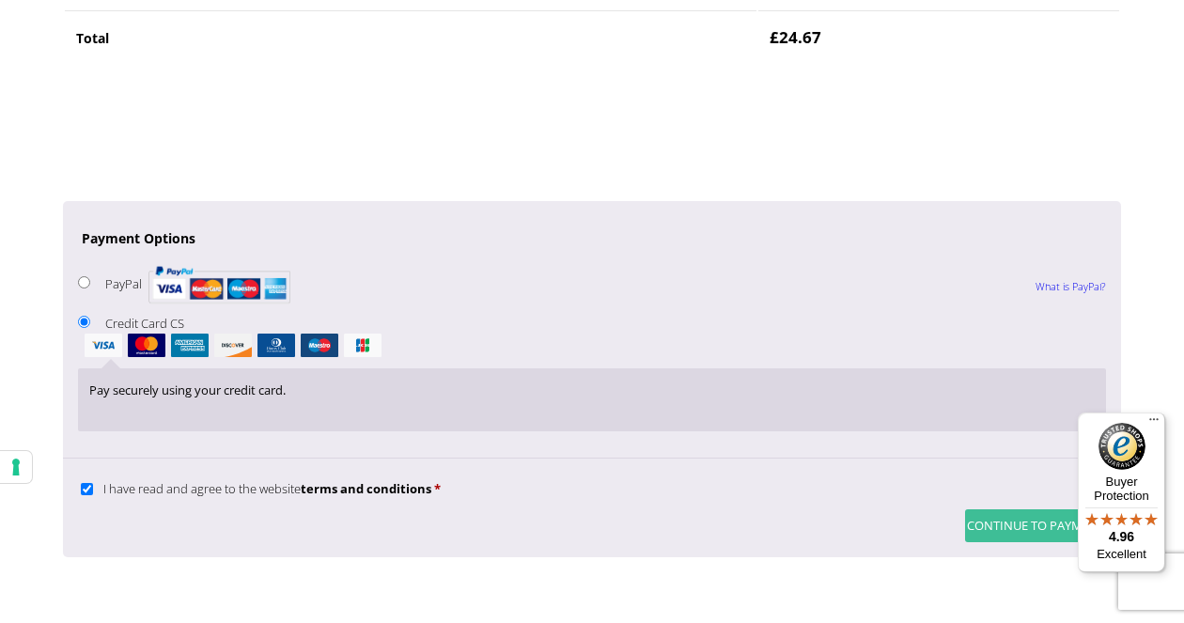
click at [1029, 510] on button "Continue to Payment" at bounding box center [1035, 525] width 141 height 33
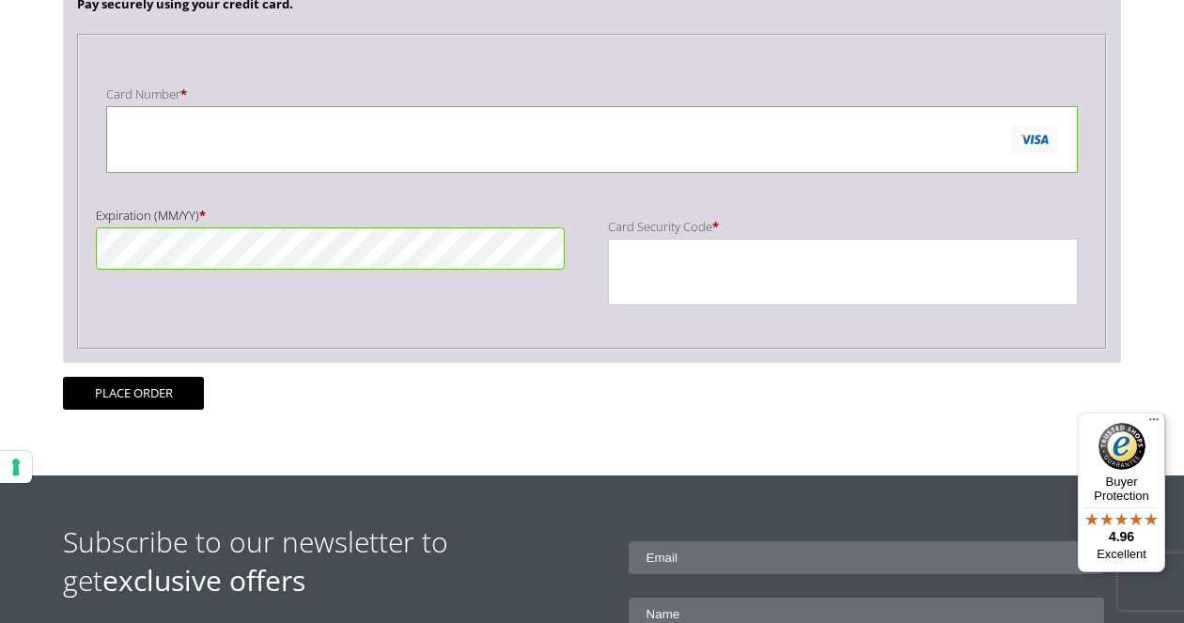
scroll to position [471, 0]
click at [160, 402] on button "Place order" at bounding box center [133, 392] width 141 height 33
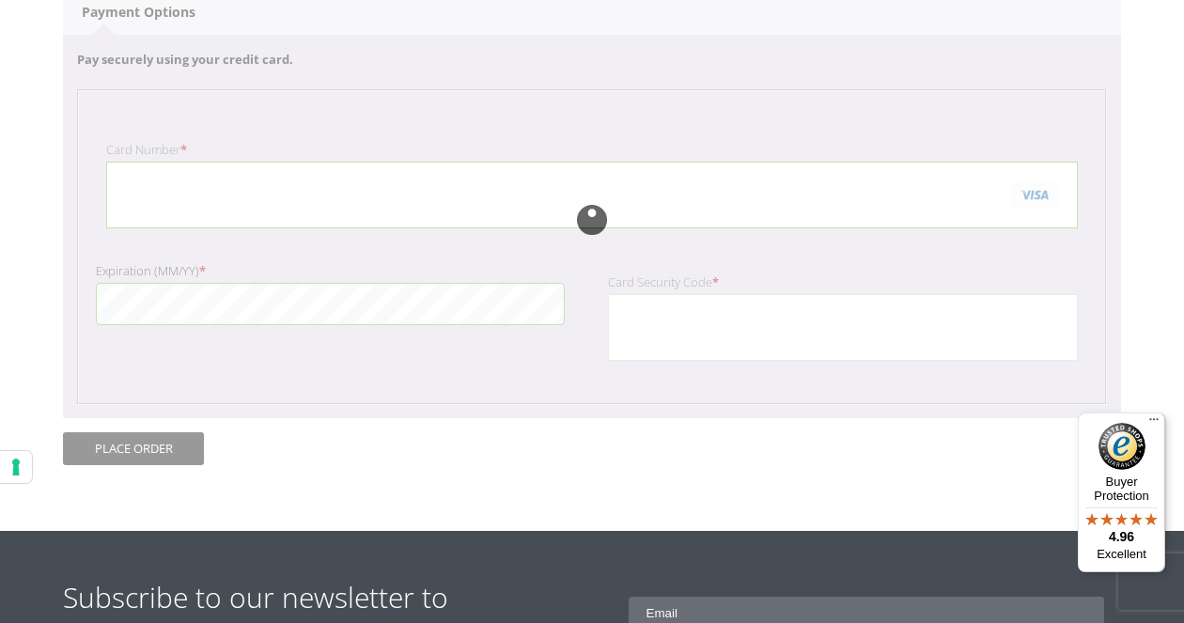
scroll to position [414, 0]
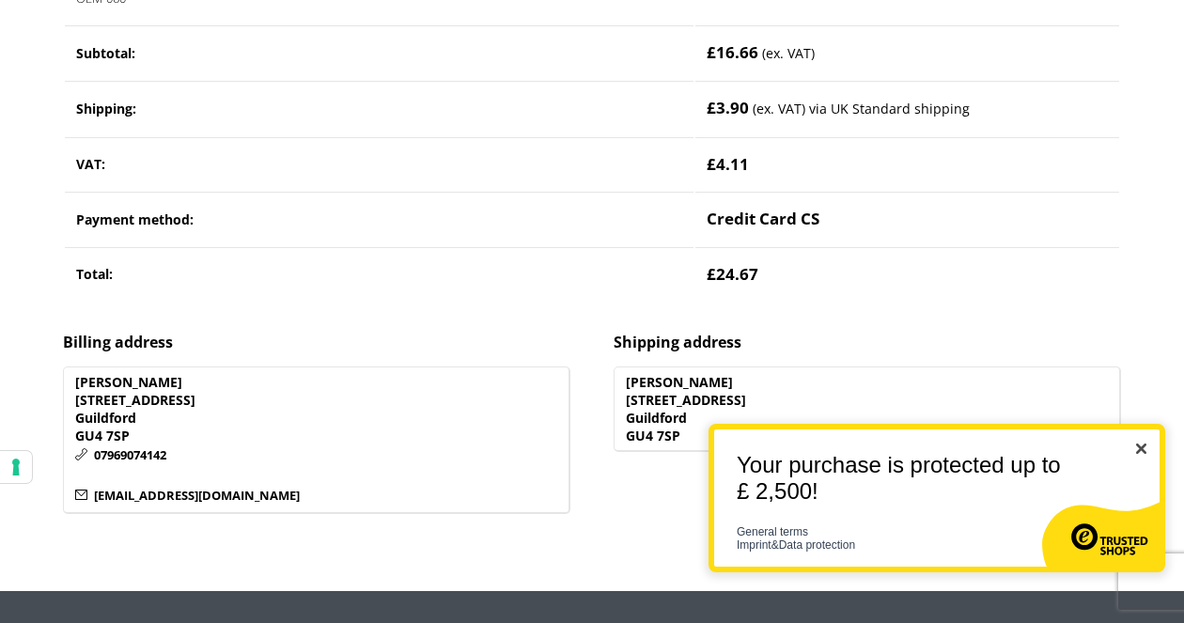
scroll to position [665, 0]
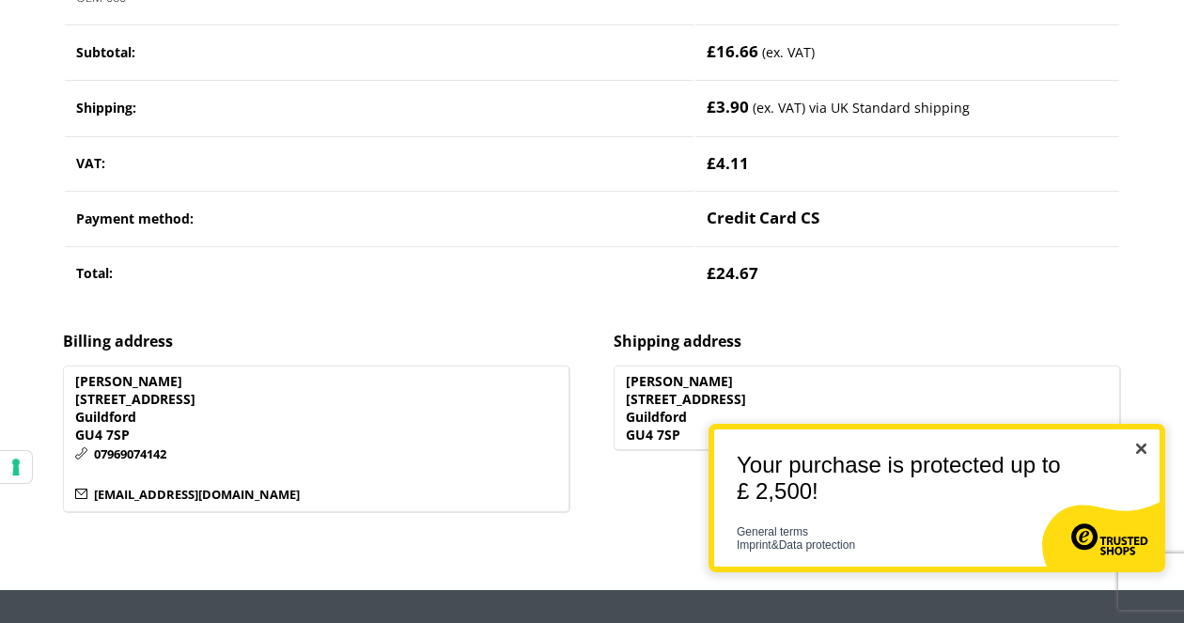
click at [1142, 448] on img "Close" at bounding box center [1141, 449] width 10 height 10
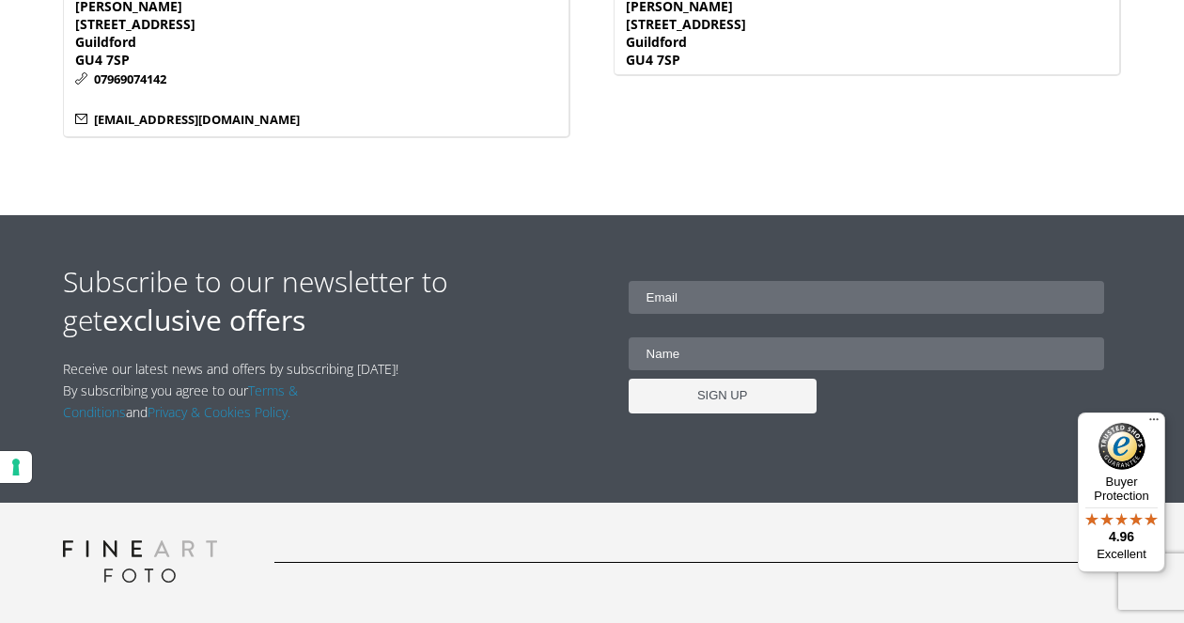
scroll to position [1041, 0]
